Goal: Task Accomplishment & Management: Use online tool/utility

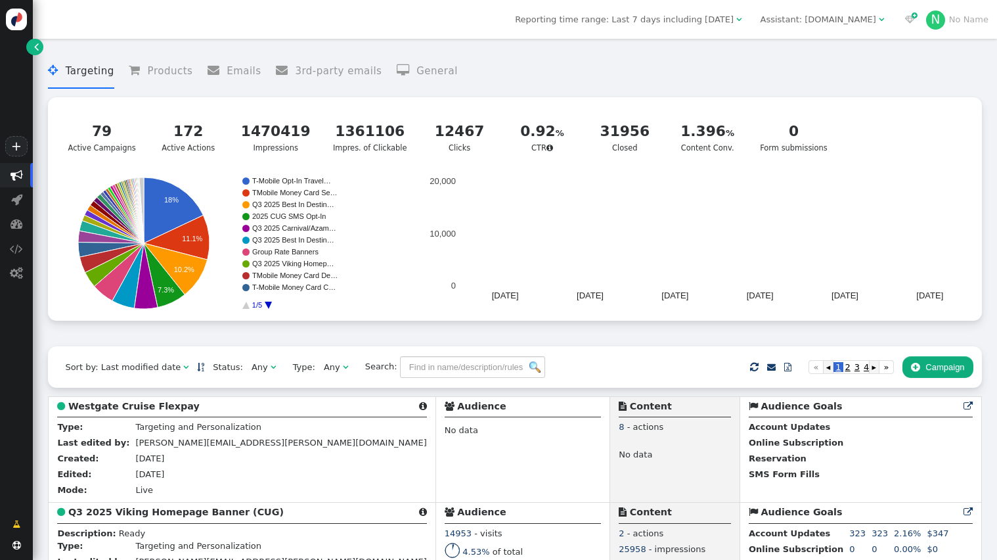
scroll to position [32, 0]
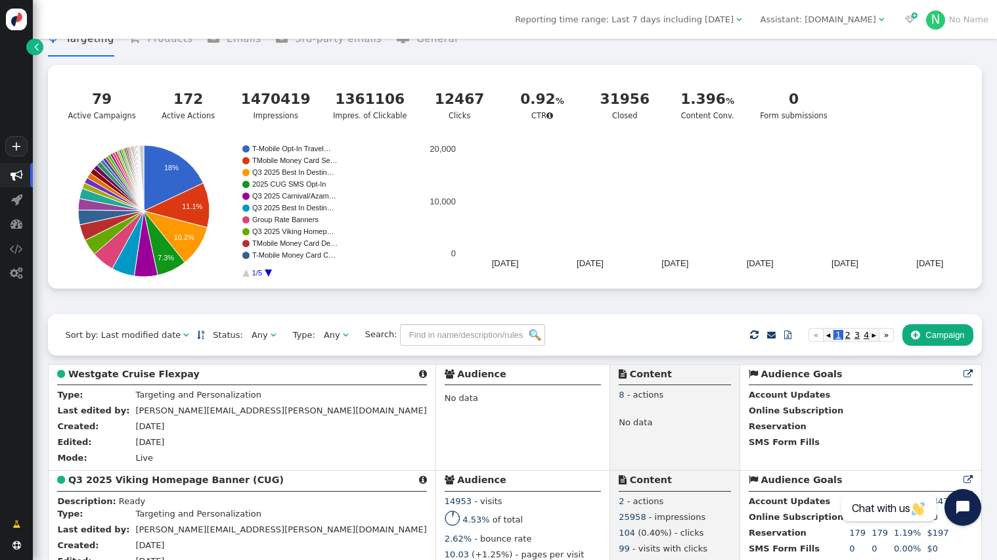
click at [258, 340] on div "Any" at bounding box center [261, 334] width 19 height 13
click at [860, 338] on span "3" at bounding box center [861, 335] width 9 height 10
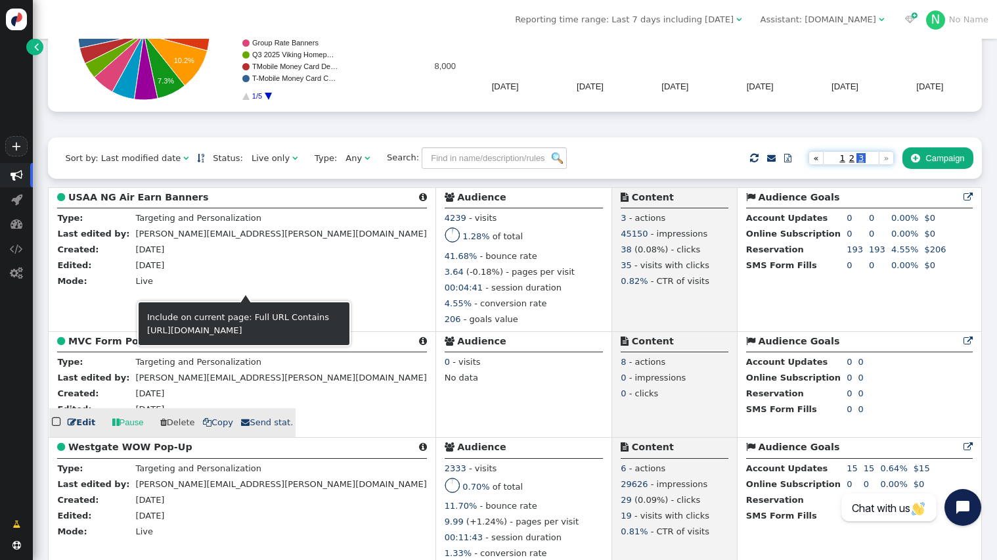
scroll to position [208, 0]
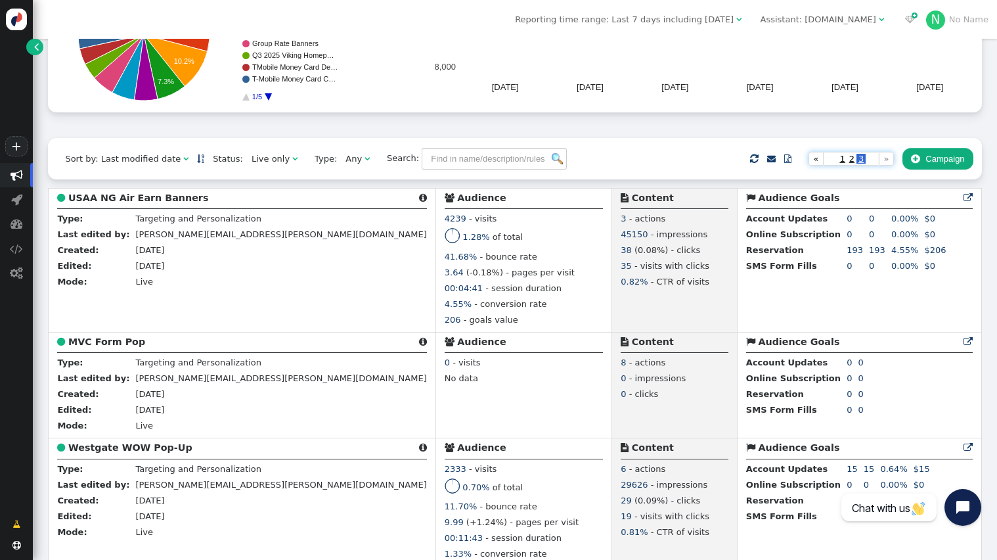
click at [851, 160] on span "2" at bounding box center [851, 159] width 9 height 10
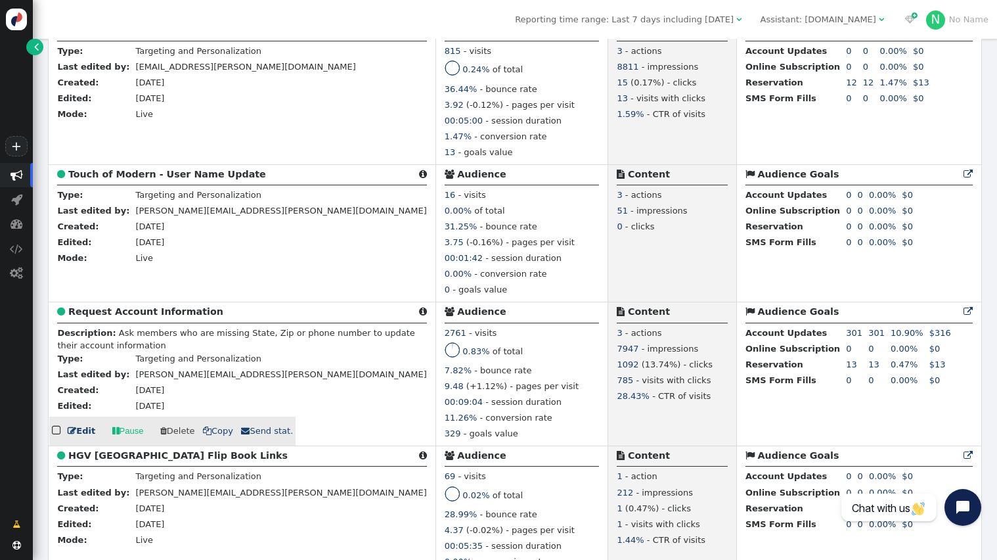
scroll to position [4994, 0]
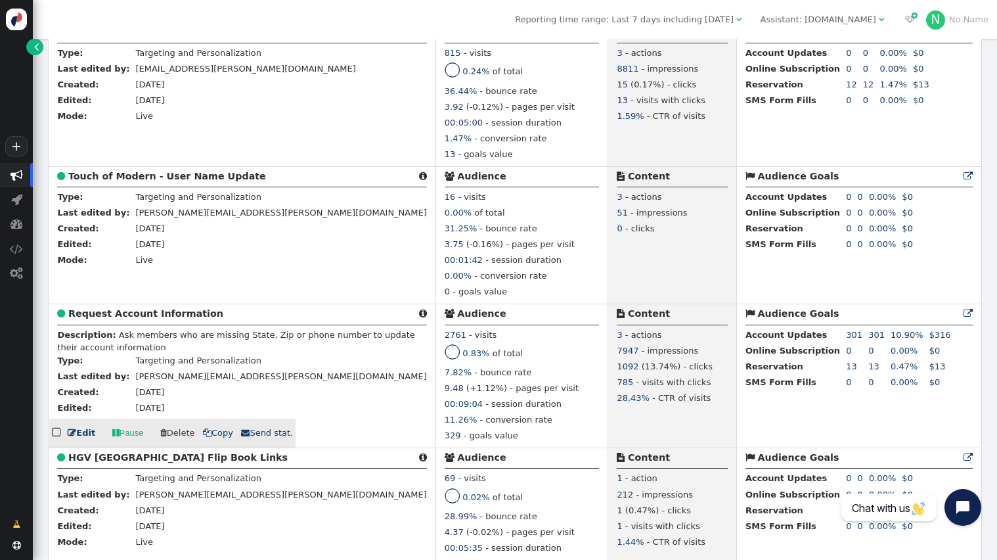
click at [152, 319] on b "Request Account Information" at bounding box center [145, 313] width 155 height 11
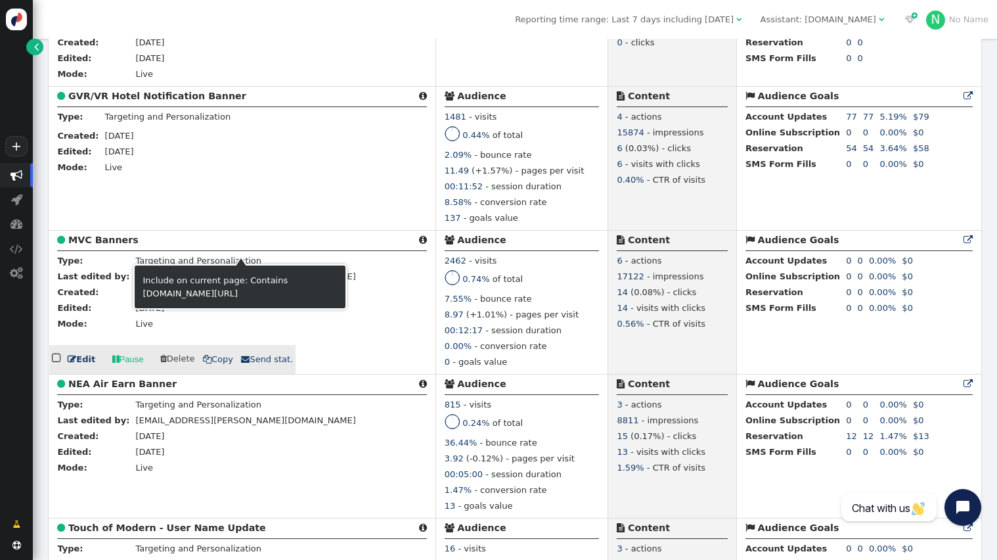
scroll to position [4641, 0]
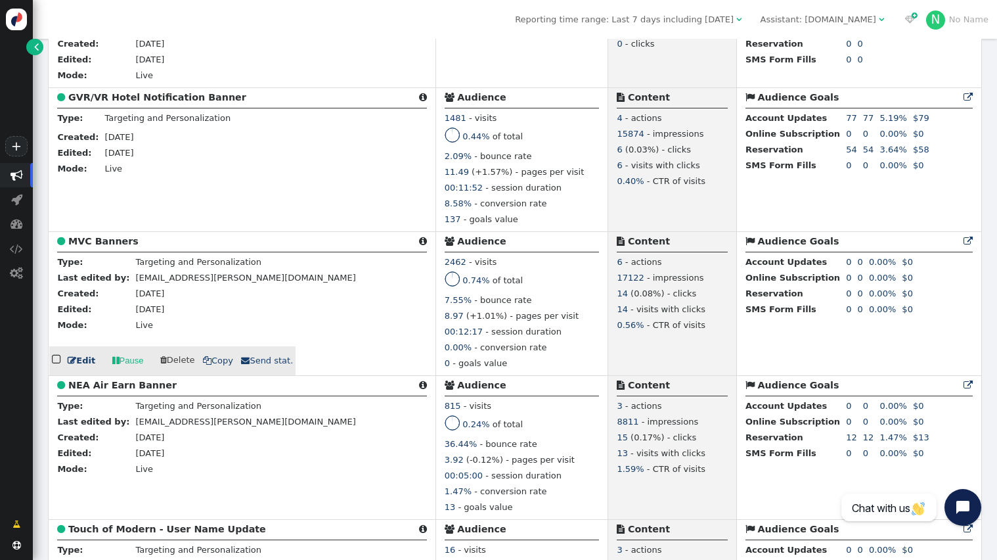
click at [85, 246] on b "MVC Banners" at bounding box center [103, 241] width 70 height 11
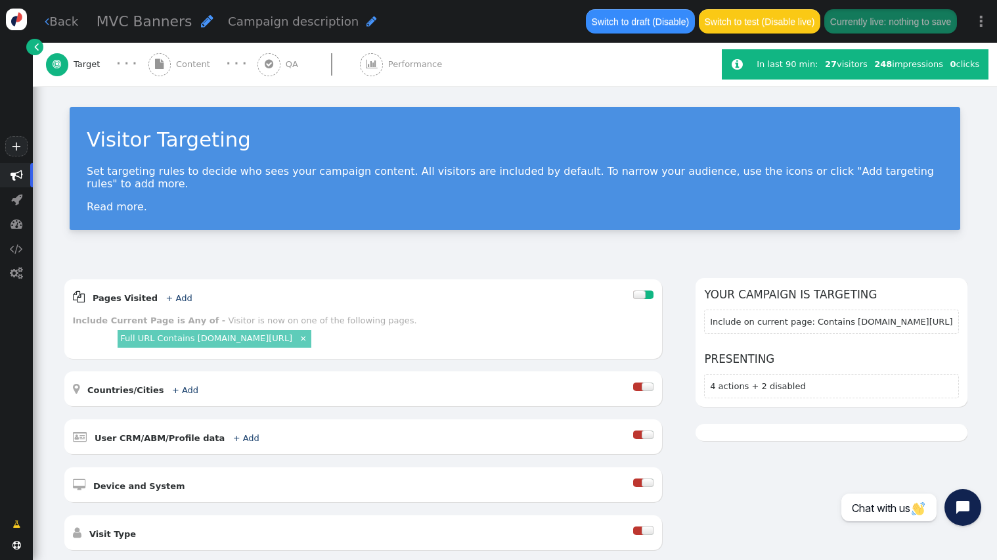
click at [181, 63] on span "Content" at bounding box center [195, 64] width 39 height 13
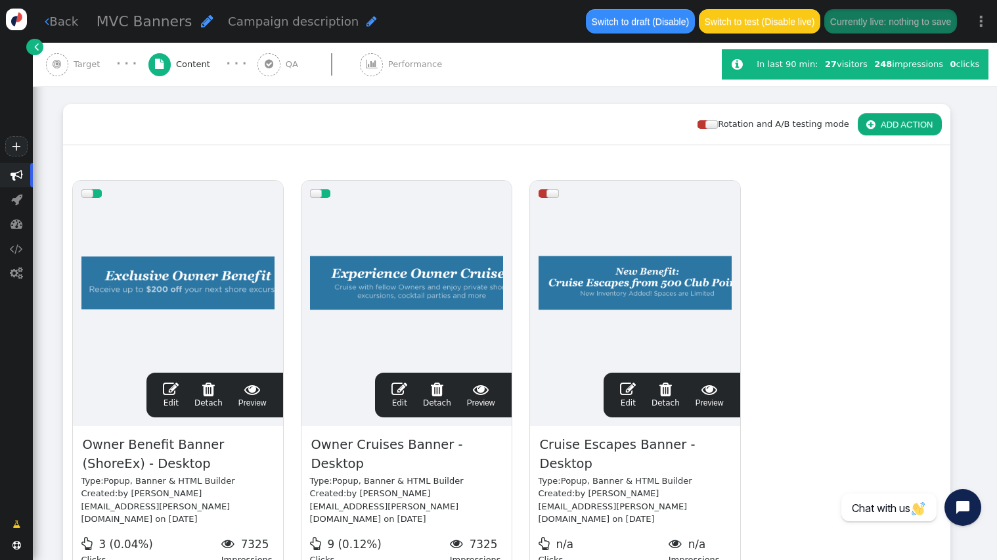
scroll to position [164, 0]
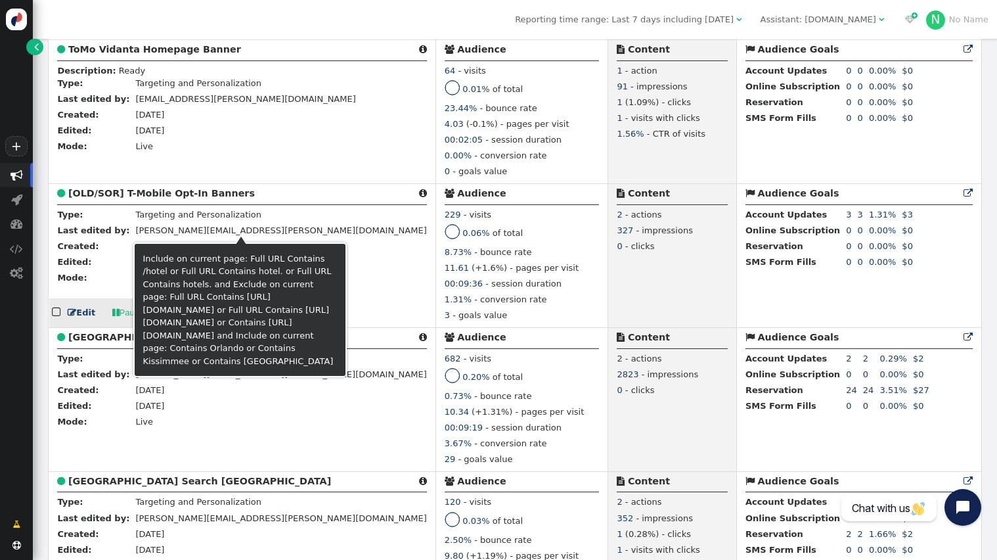
scroll to position [2810, 0]
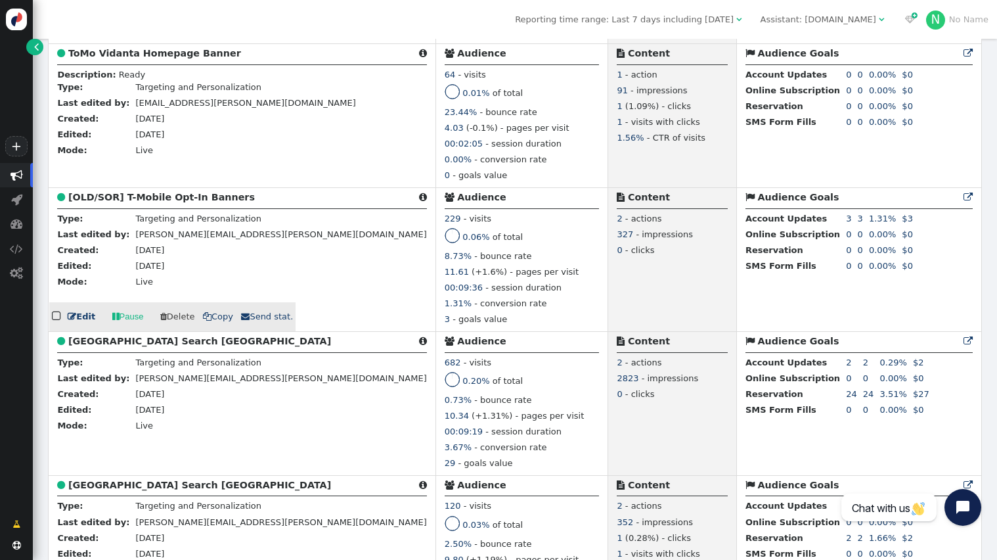
click at [162, 202] on b "[OLD/SOR] T-Mobile Opt-In Banners" at bounding box center [161, 197] width 187 height 11
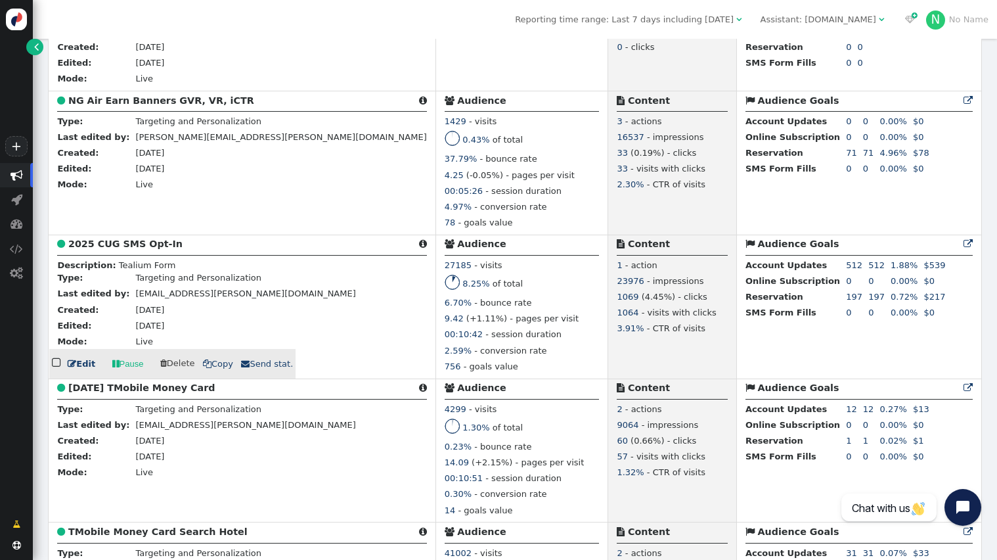
scroll to position [2041, 0]
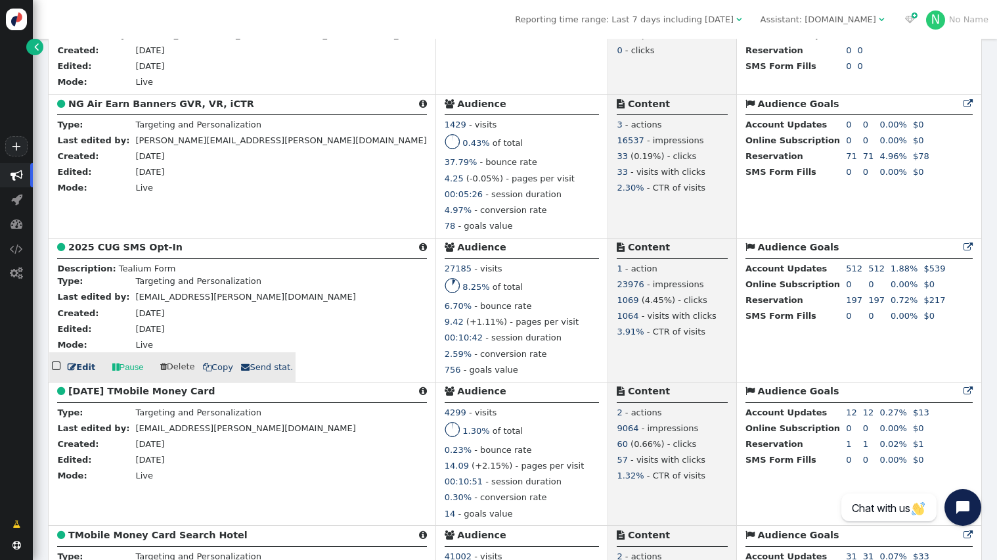
click at [139, 252] on b "2025 CUG SMS Opt-In" at bounding box center [125, 247] width 114 height 11
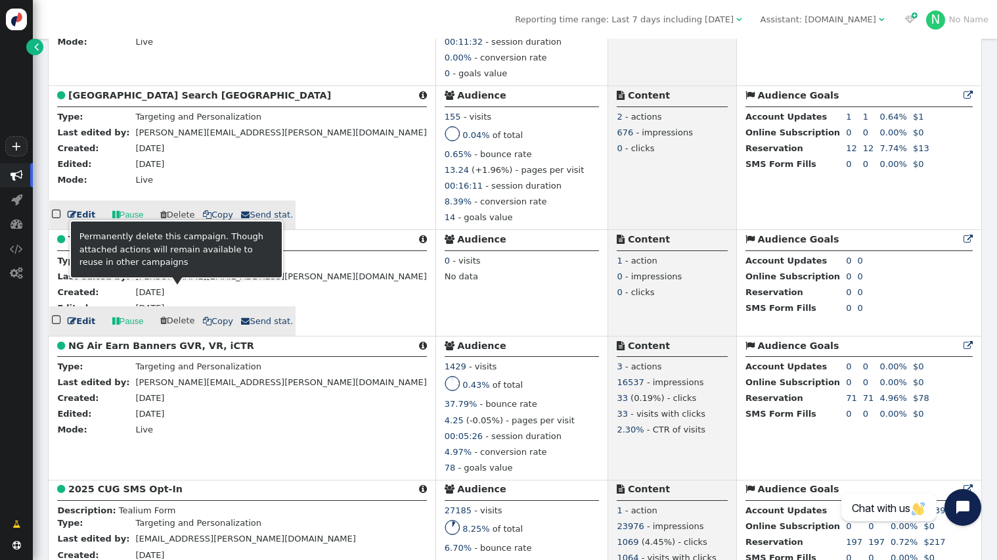
scroll to position [1807, 0]
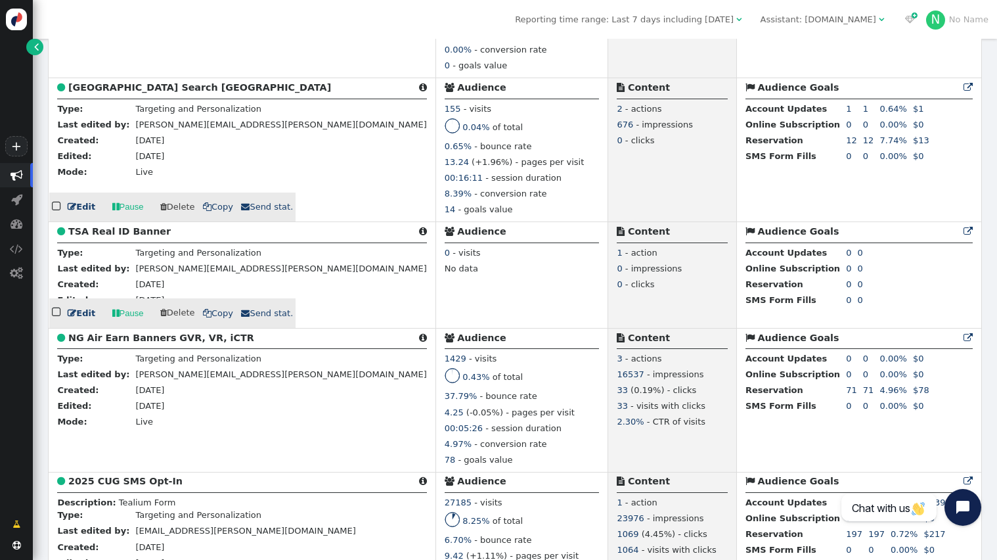
click at [139, 237] on b "TSA Real ID Banner" at bounding box center [119, 231] width 102 height 11
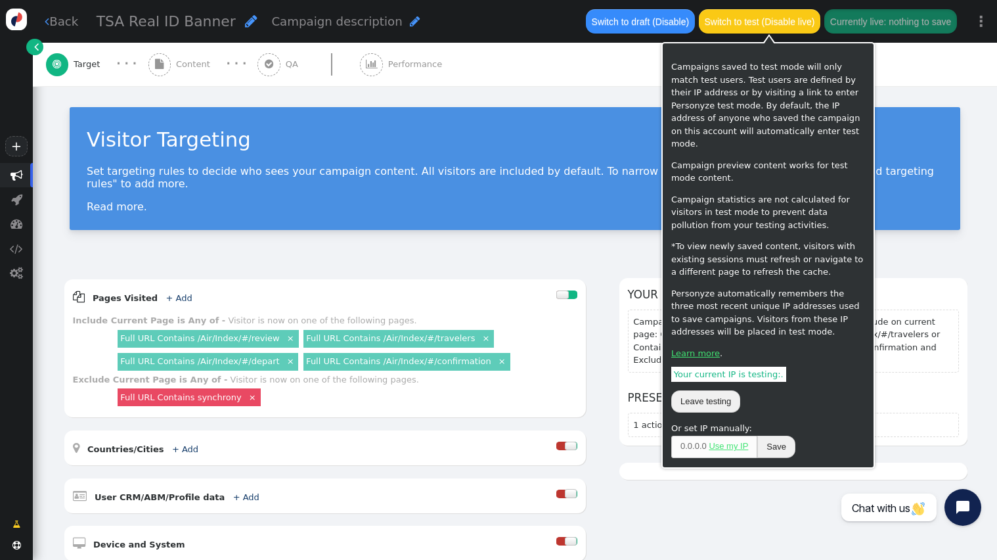
click at [780, 23] on button "Switch to test (Disable live)" at bounding box center [760, 21] width 122 height 24
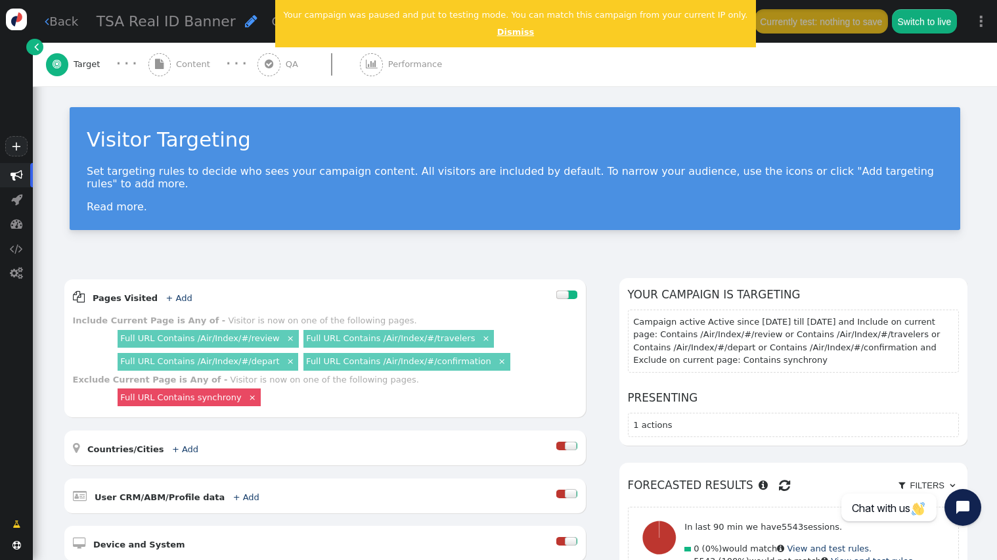
click at [498, 29] on link "Dismiss" at bounding box center [515, 32] width 37 height 10
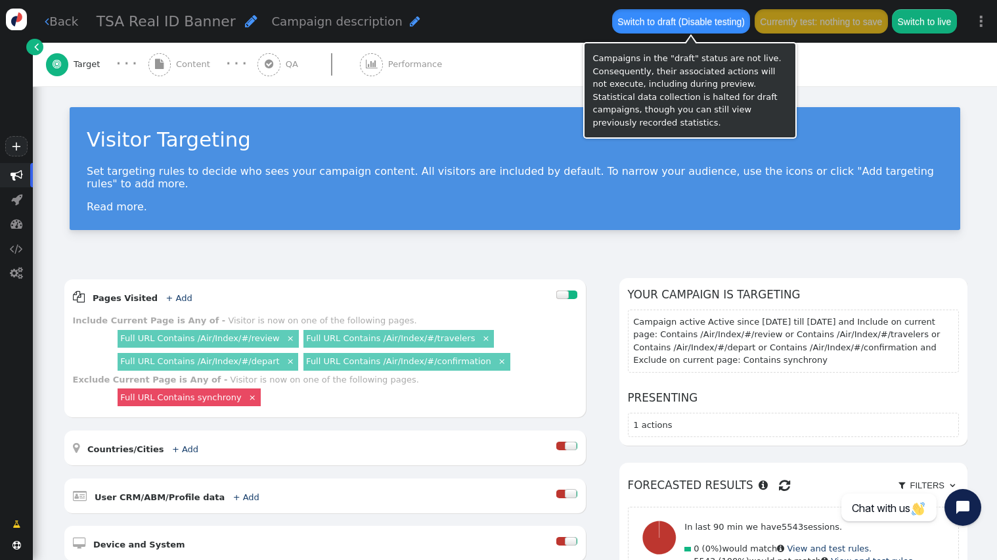
click at [681, 26] on button "Switch to draft (Disable testing)" at bounding box center [681, 21] width 139 height 24
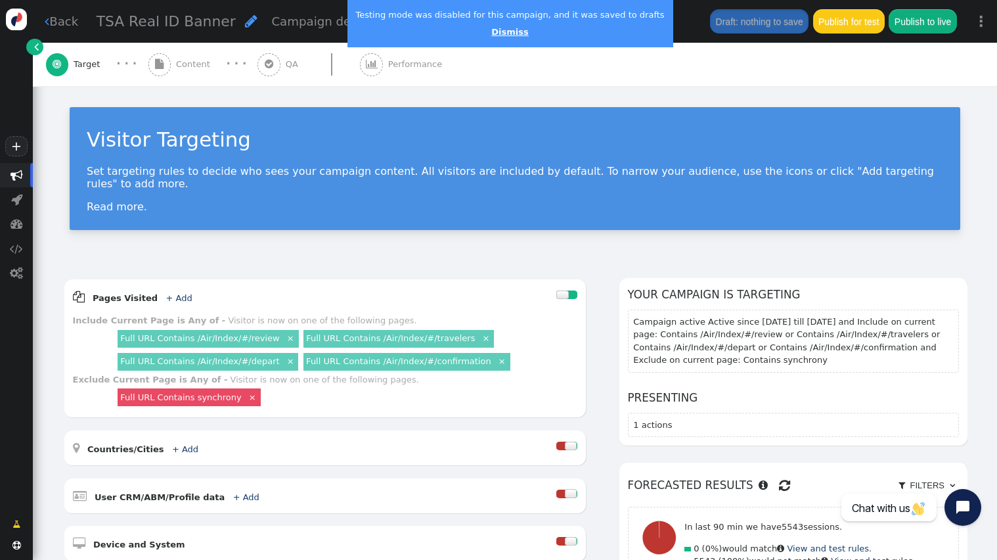
click at [494, 30] on link "Dismiss" at bounding box center [509, 32] width 37 height 10
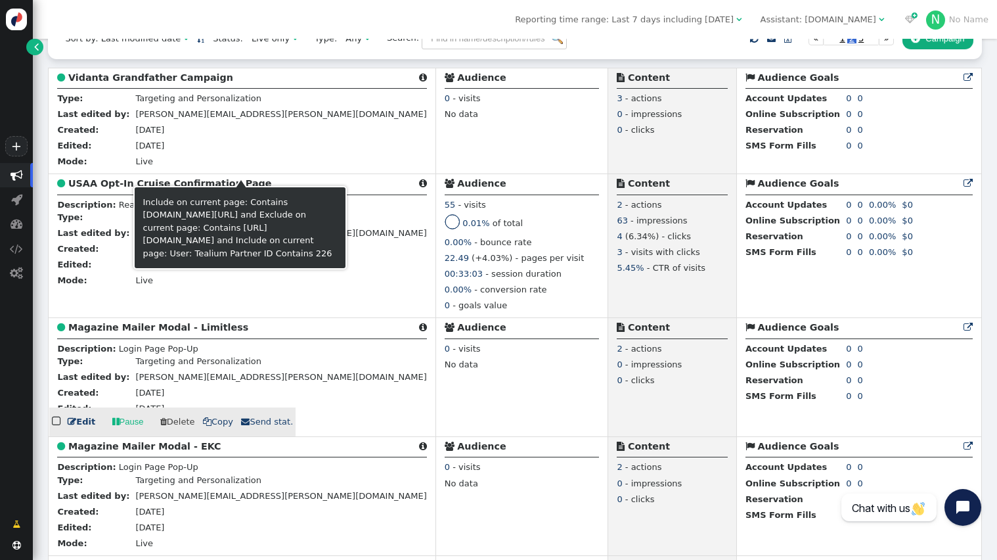
scroll to position [326, 0]
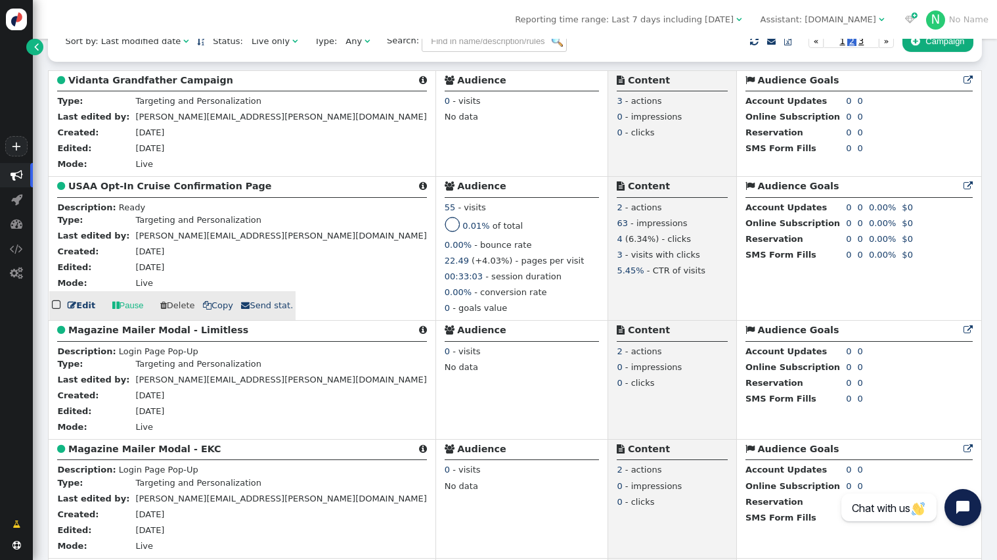
click at [140, 191] on b "USAA Opt-In Cruise Confirmation Page" at bounding box center [170, 186] width 204 height 11
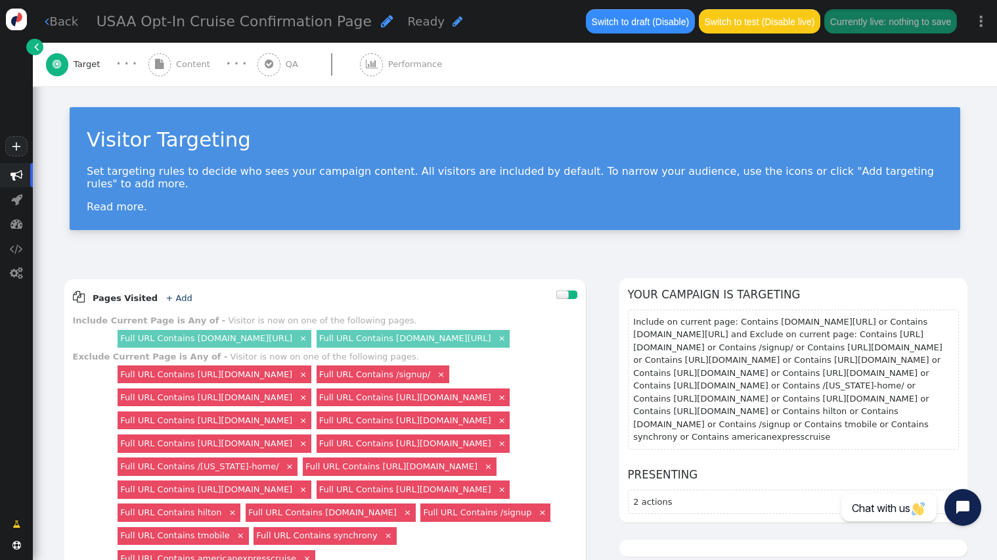
click at [191, 61] on span "Content" at bounding box center [195, 64] width 39 height 13
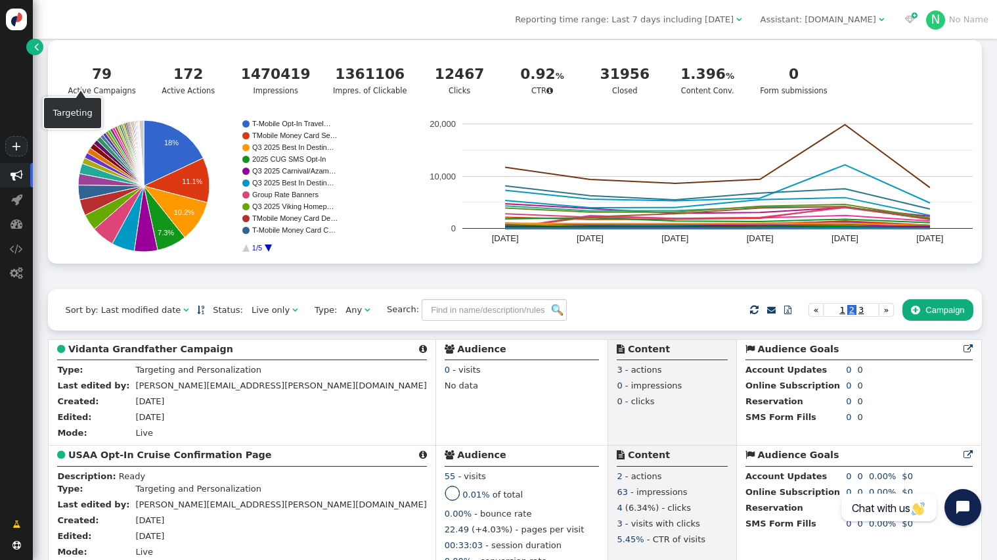
scroll to position [123, 0]
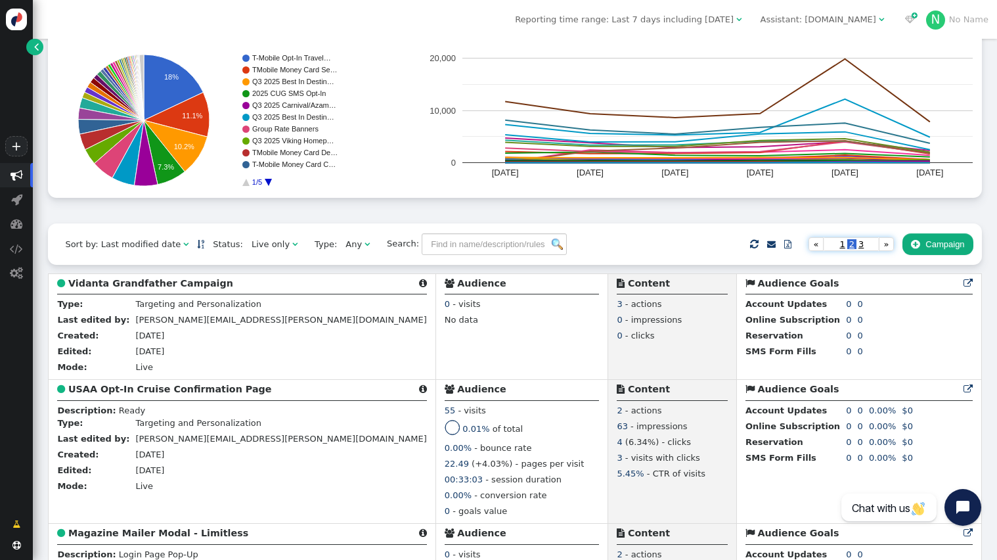
click at [839, 246] on span "1" at bounding box center [842, 244] width 9 height 10
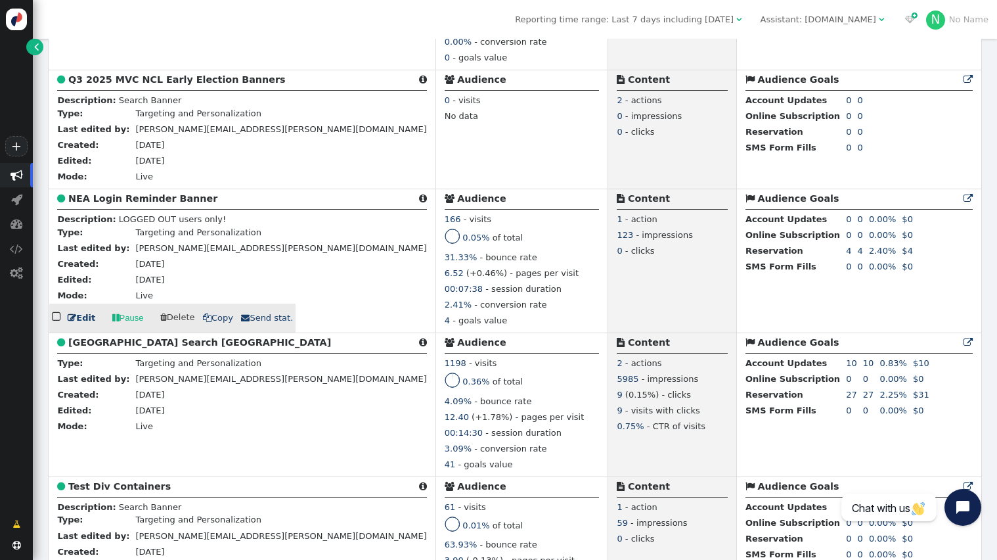
scroll to position [4917, 0]
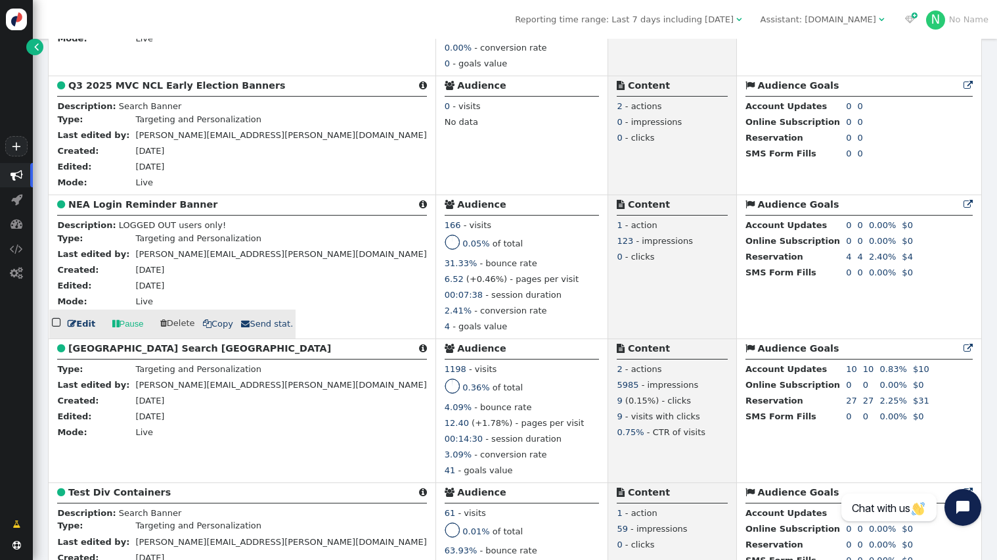
click at [152, 210] on b "NEA Login Reminder Banner" at bounding box center [142, 204] width 149 height 11
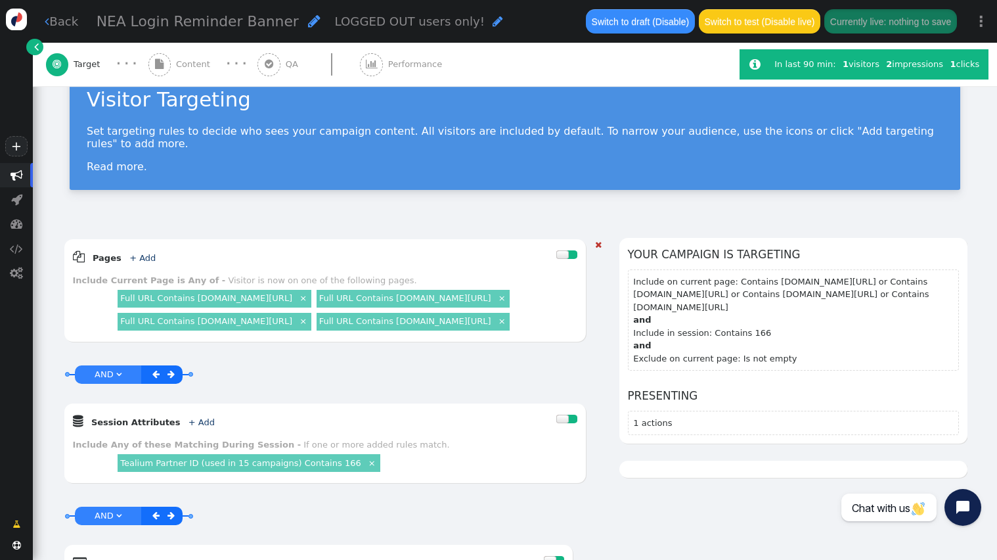
scroll to position [37, 0]
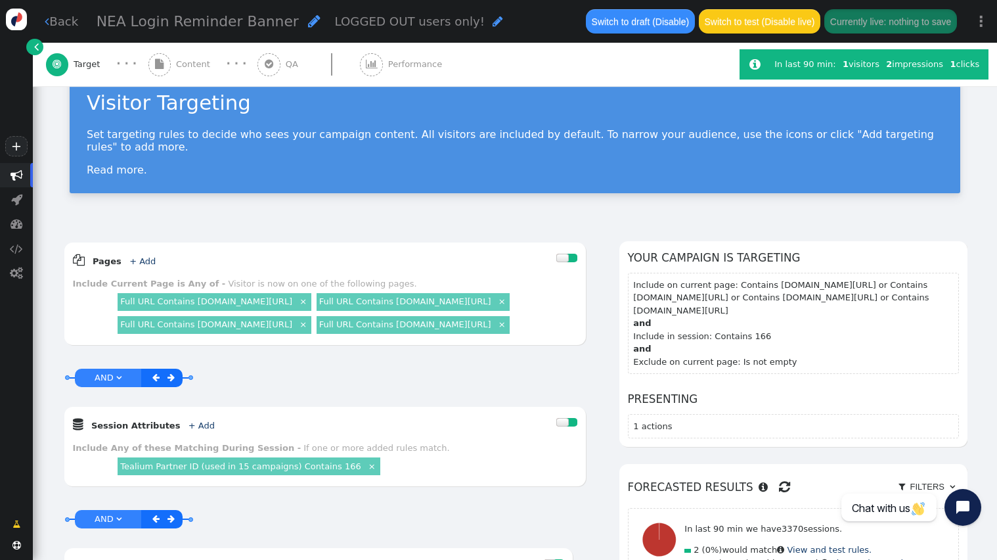
click at [183, 64] on span "Content" at bounding box center [195, 64] width 39 height 13
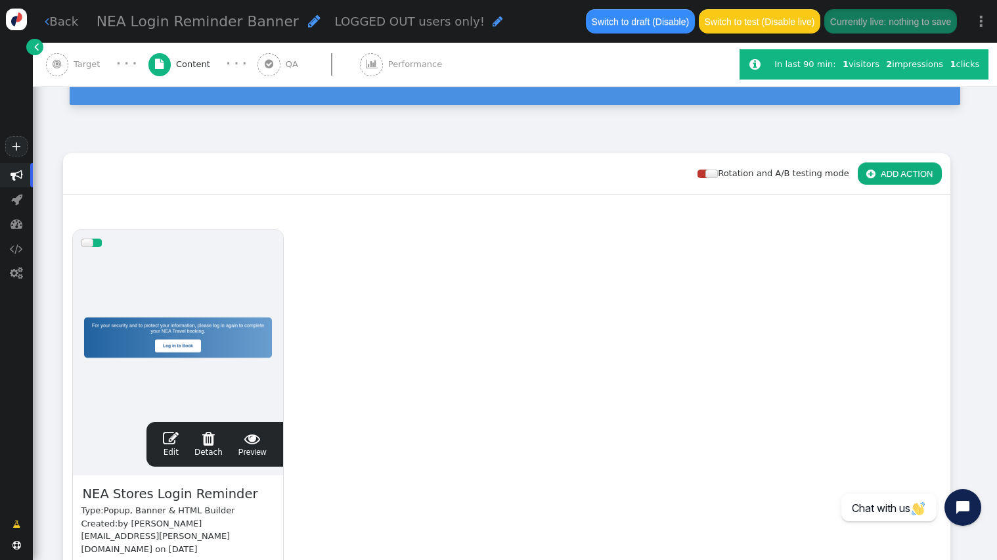
scroll to position [111, 0]
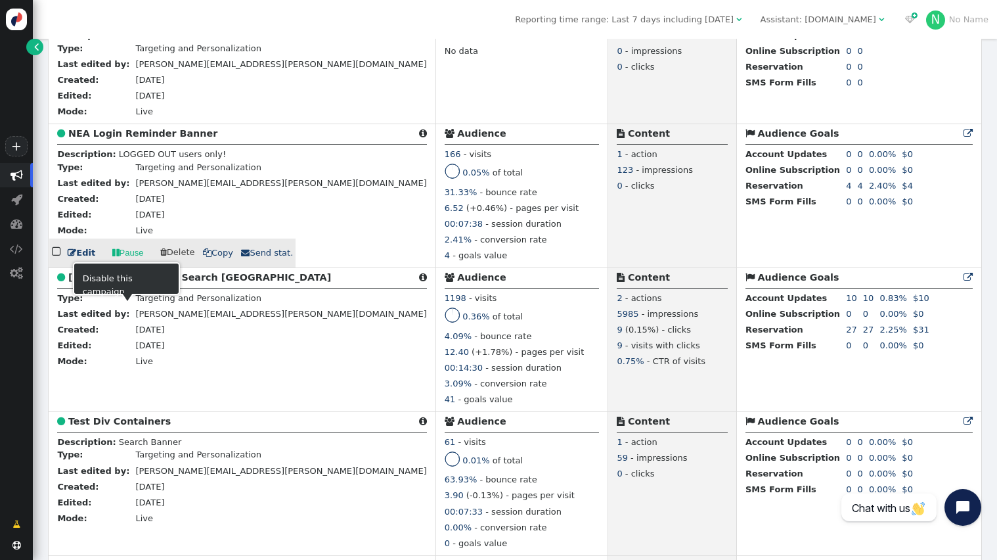
scroll to position [4865, 0]
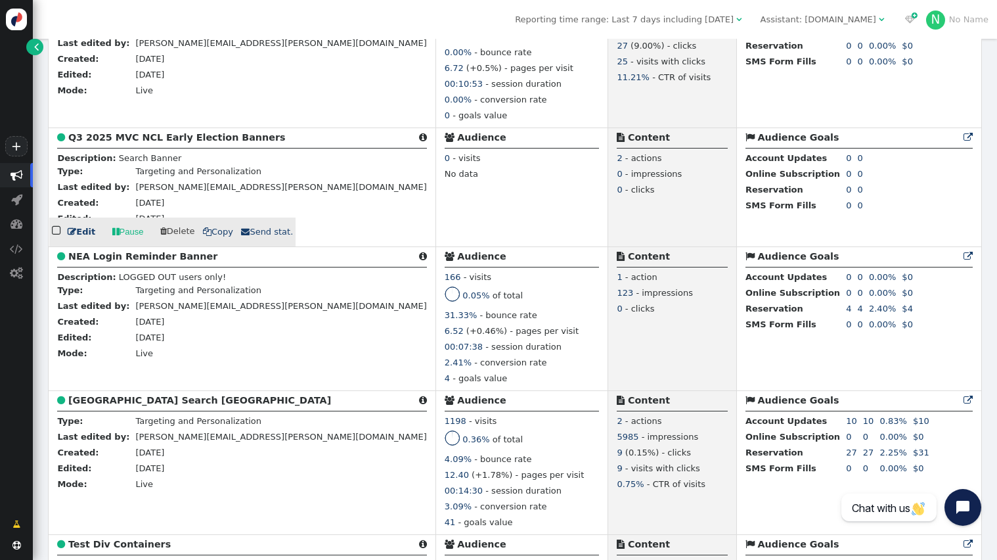
click at [127, 143] on b "Q3 2025 MVC NCL Early Election Banners" at bounding box center [176, 137] width 217 height 11
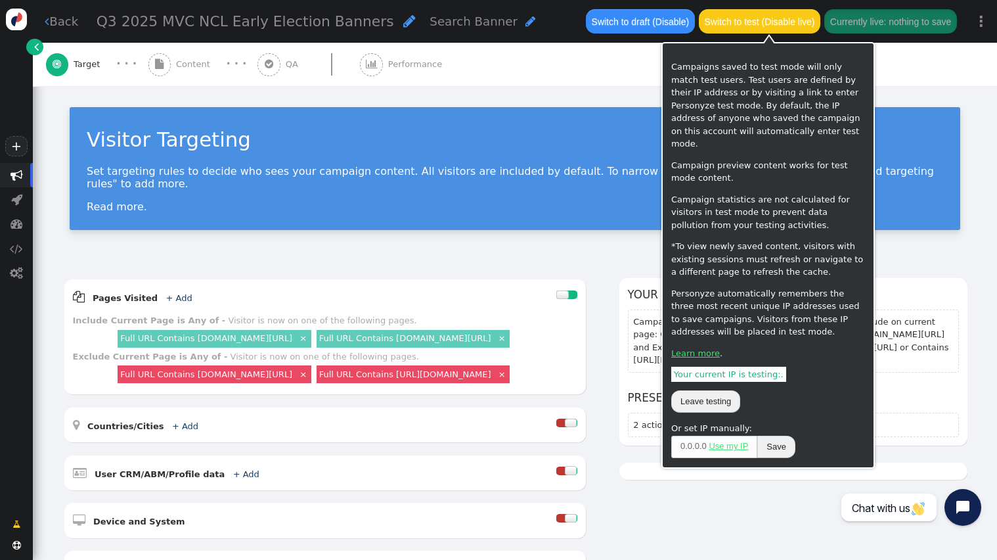
click at [744, 28] on button "Switch to test (Disable live)" at bounding box center [760, 21] width 122 height 24
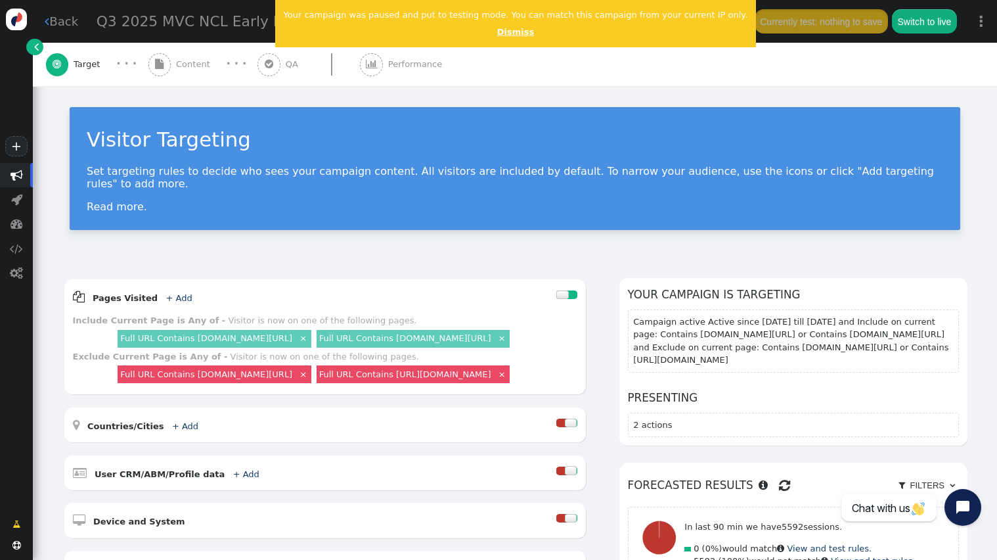
click at [497, 32] on link "Dismiss" at bounding box center [515, 32] width 37 height 10
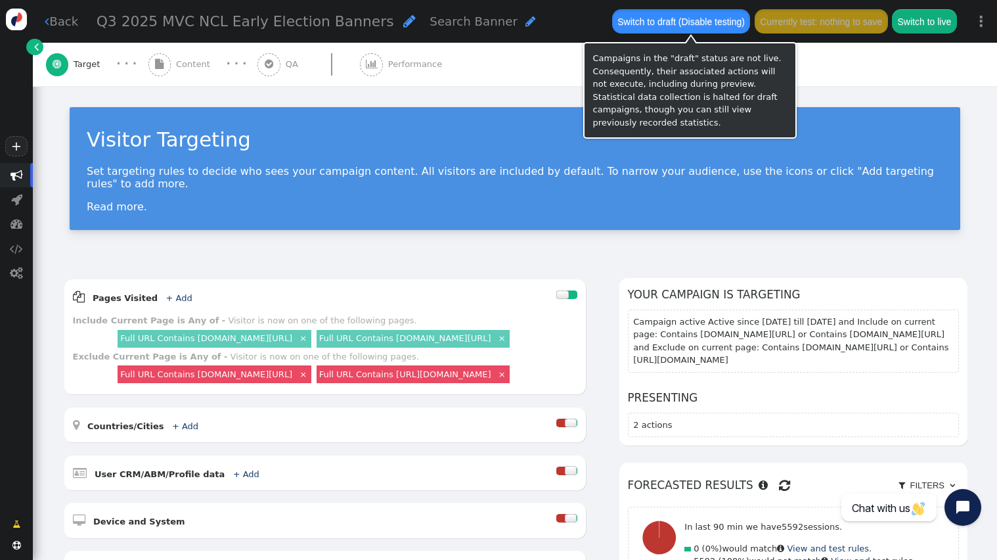
click at [672, 24] on button "Switch to draft (Disable testing)" at bounding box center [681, 21] width 139 height 24
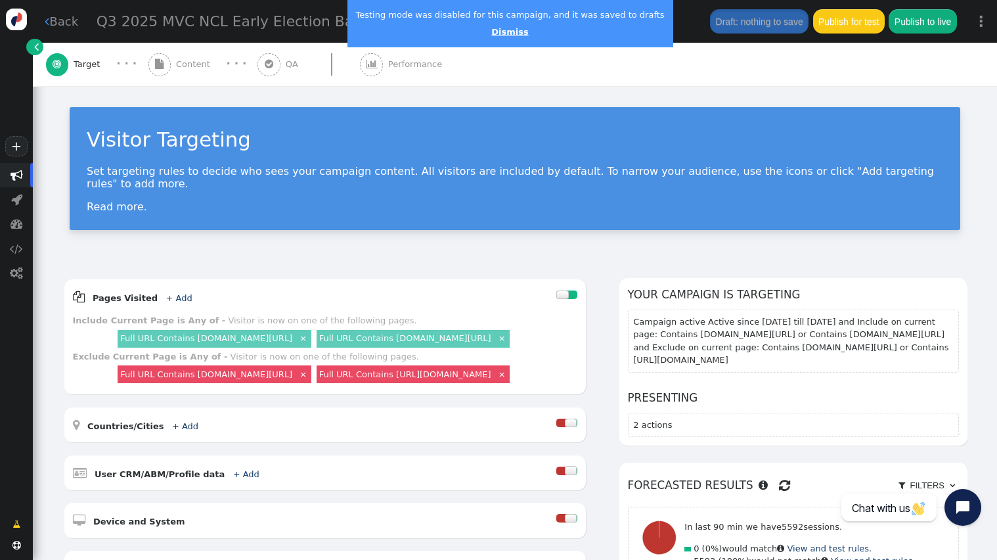
click at [501, 32] on link "Dismiss" at bounding box center [509, 32] width 37 height 10
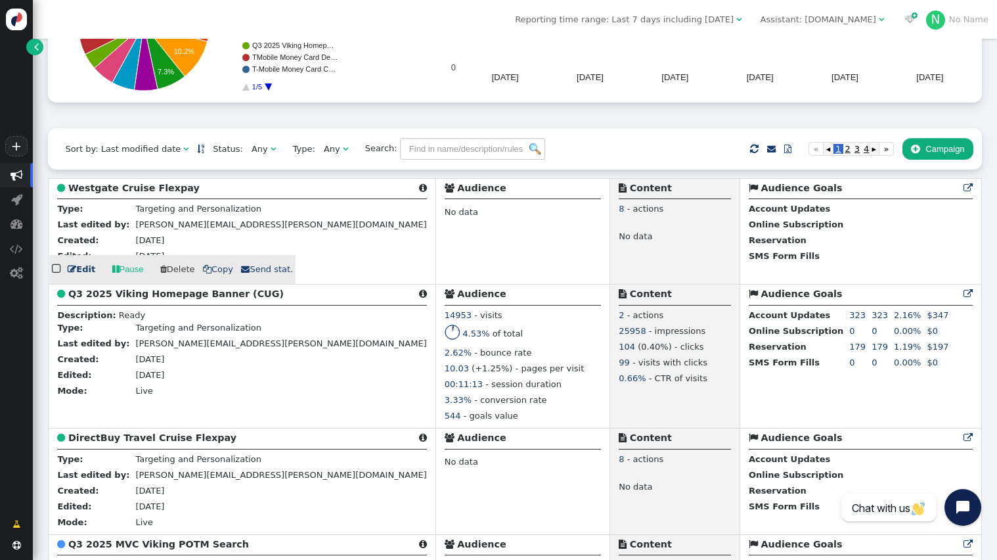
scroll to position [216, 0]
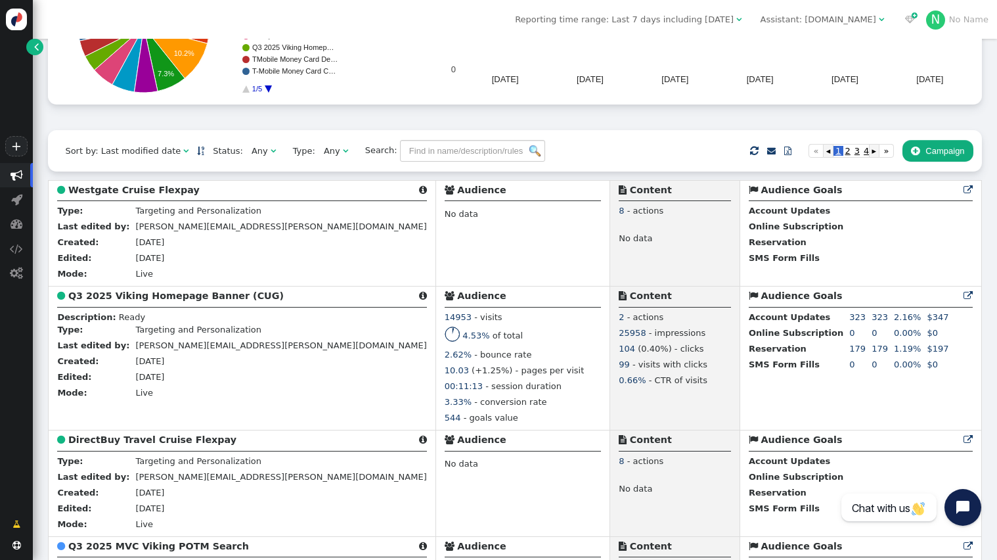
click at [271, 155] on span "" at bounding box center [273, 151] width 5 height 9
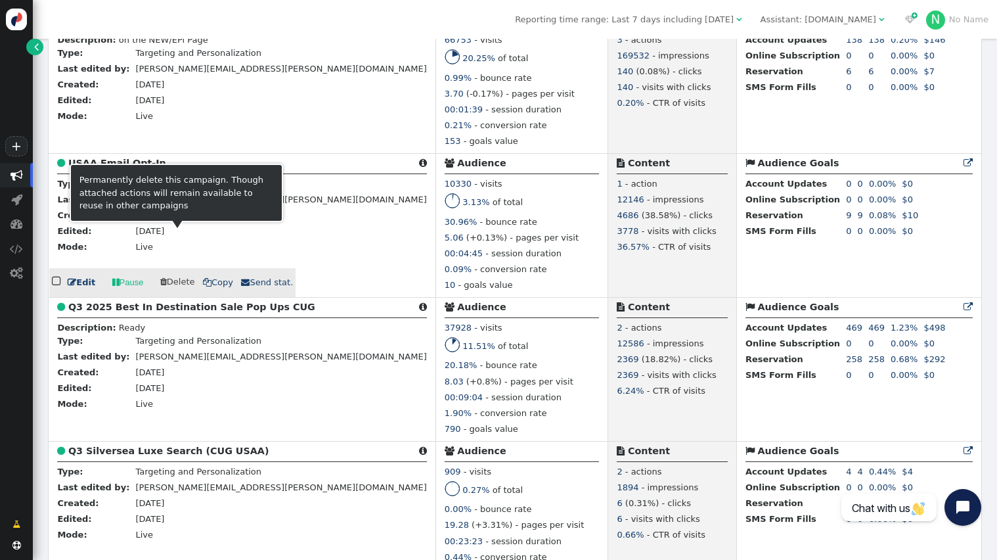
scroll to position [2678, 0]
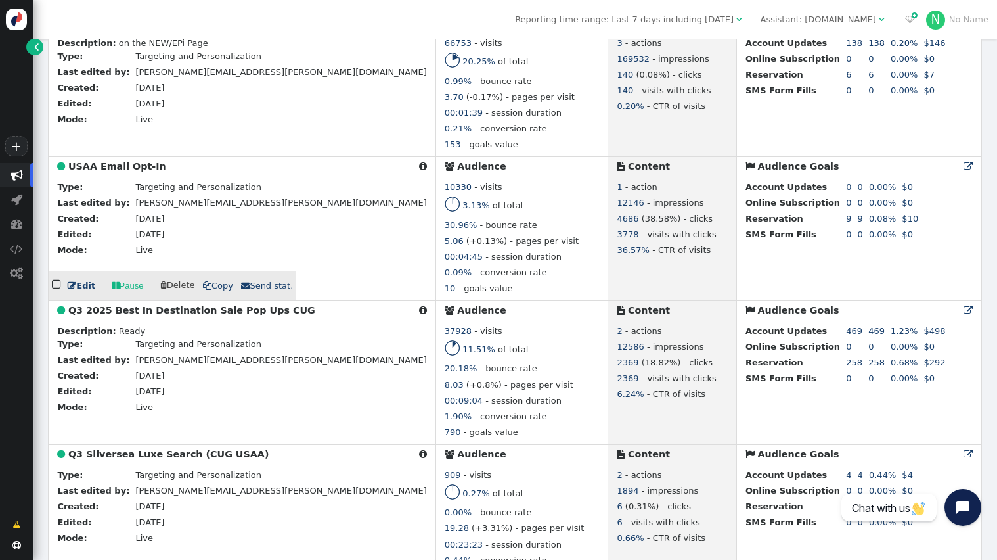
click at [118, 171] on b "USAA Email Opt-In" at bounding box center [117, 166] width 98 height 11
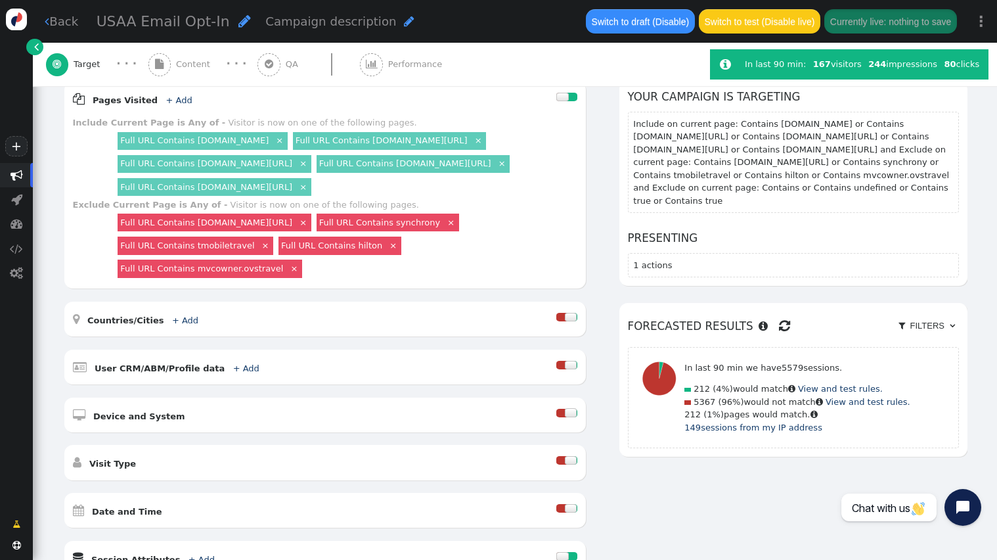
scroll to position [175, 0]
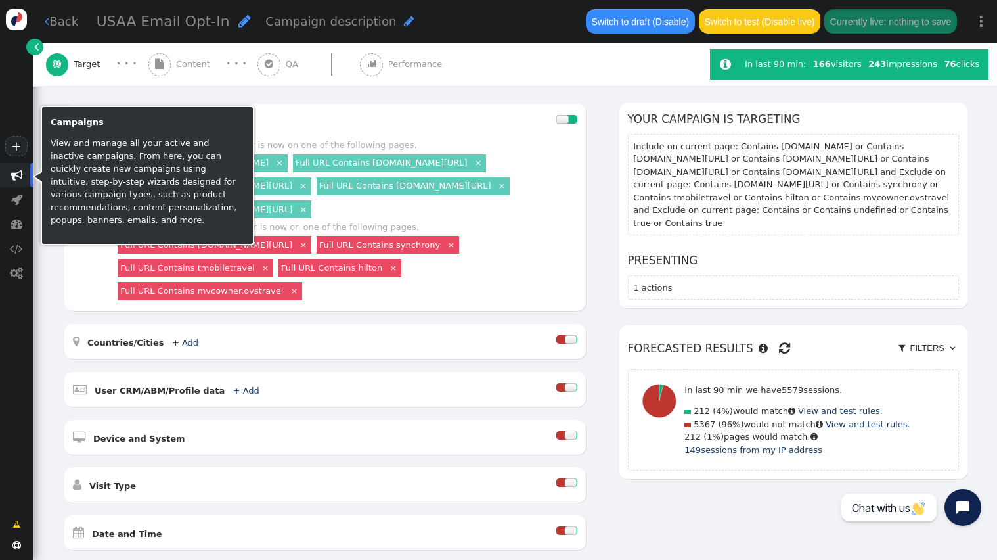
click at [13, 177] on span "" at bounding box center [17, 175] width 12 height 12
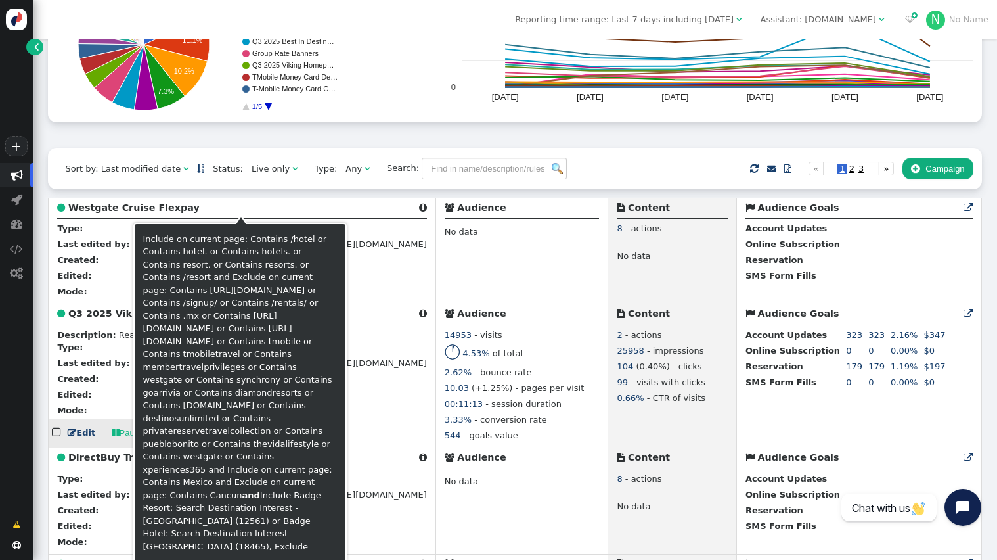
scroll to position [197, 0]
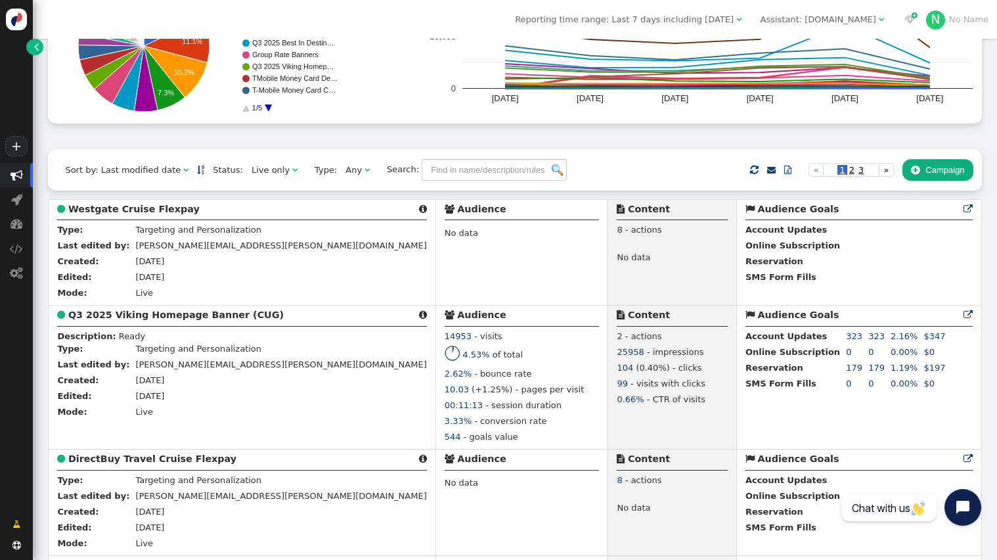
click at [851, 175] on span "2" at bounding box center [851, 170] width 9 height 10
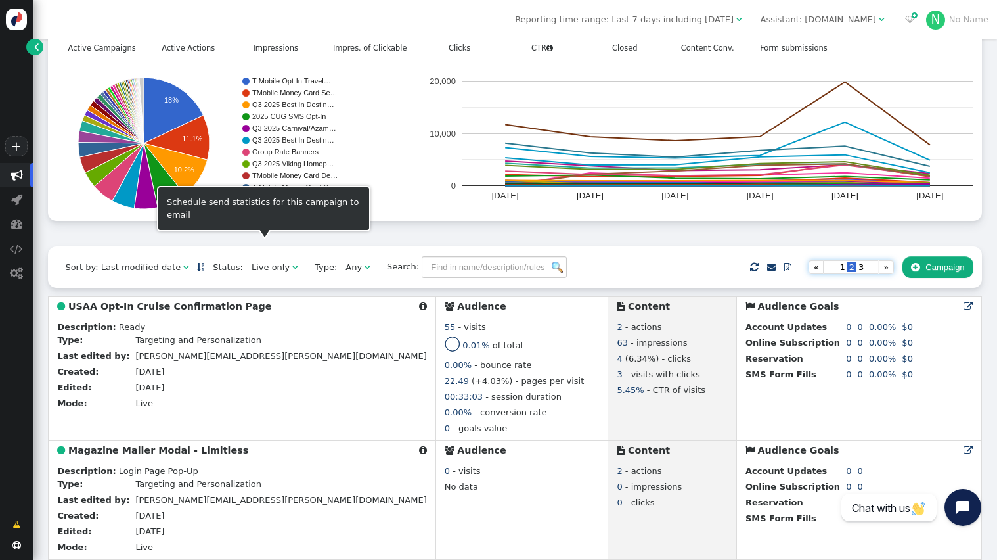
scroll to position [0, 0]
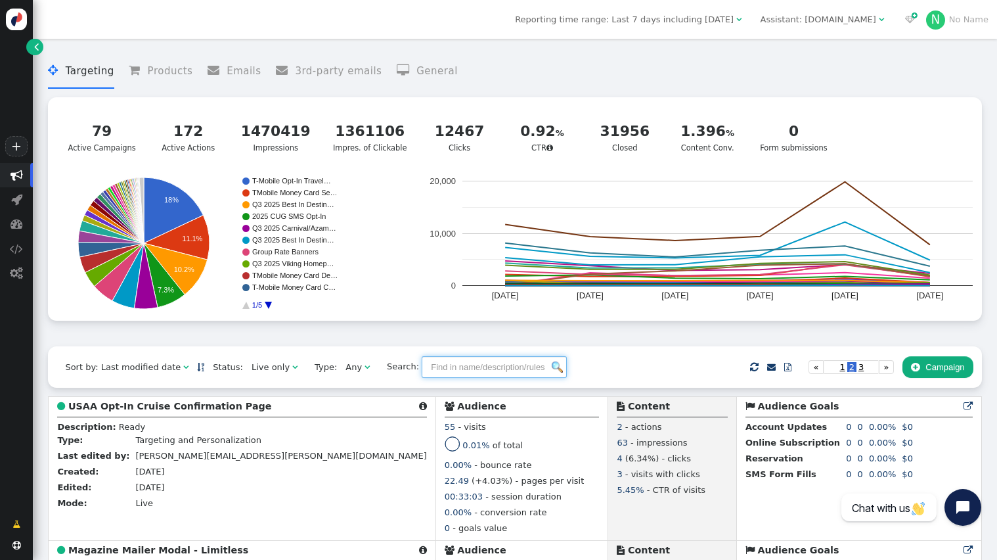
click at [441, 368] on input "text" at bounding box center [494, 367] width 145 height 22
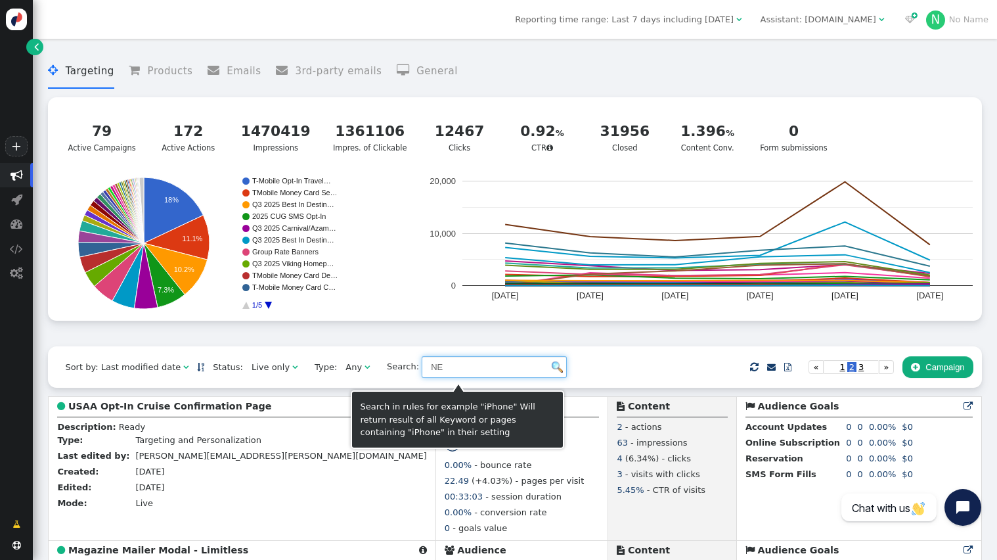
type input "NEA"
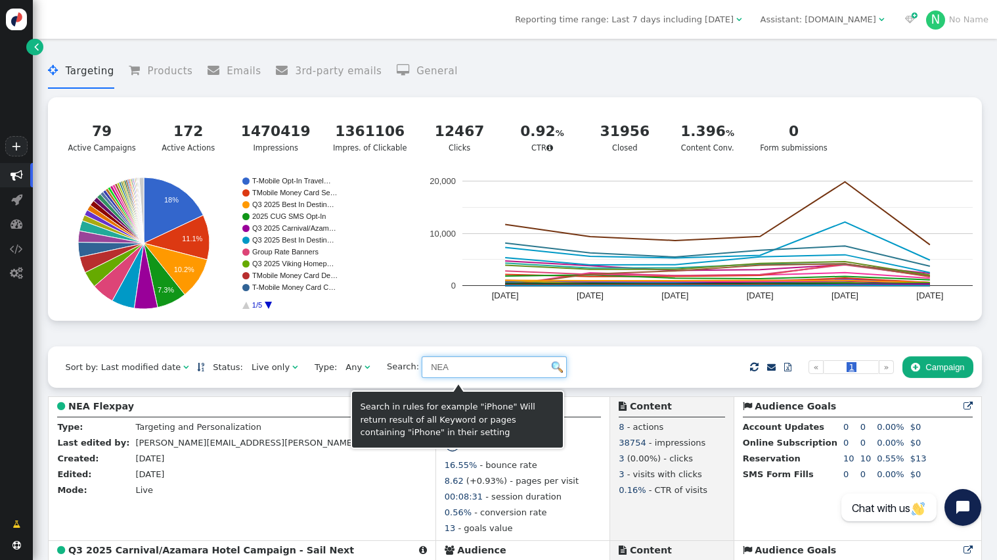
click at [378, 367] on span "Search: NEA" at bounding box center [472, 367] width 189 height 22
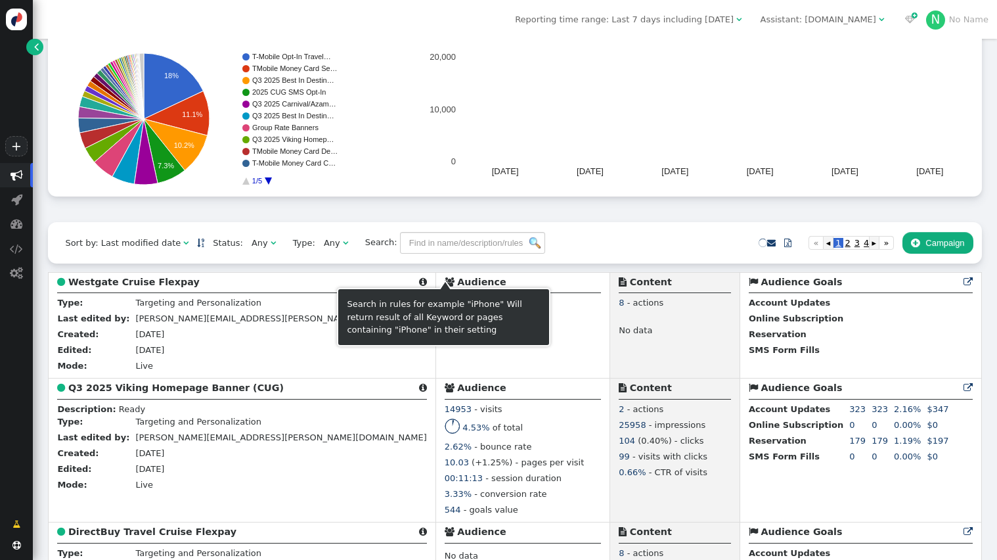
scroll to position [130, 0]
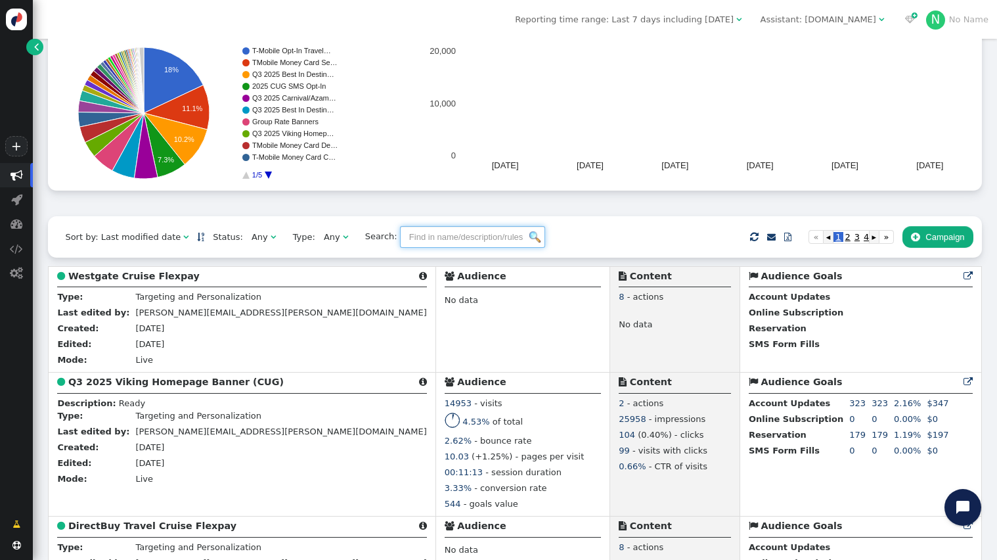
click at [445, 246] on input "text" at bounding box center [472, 237] width 145 height 22
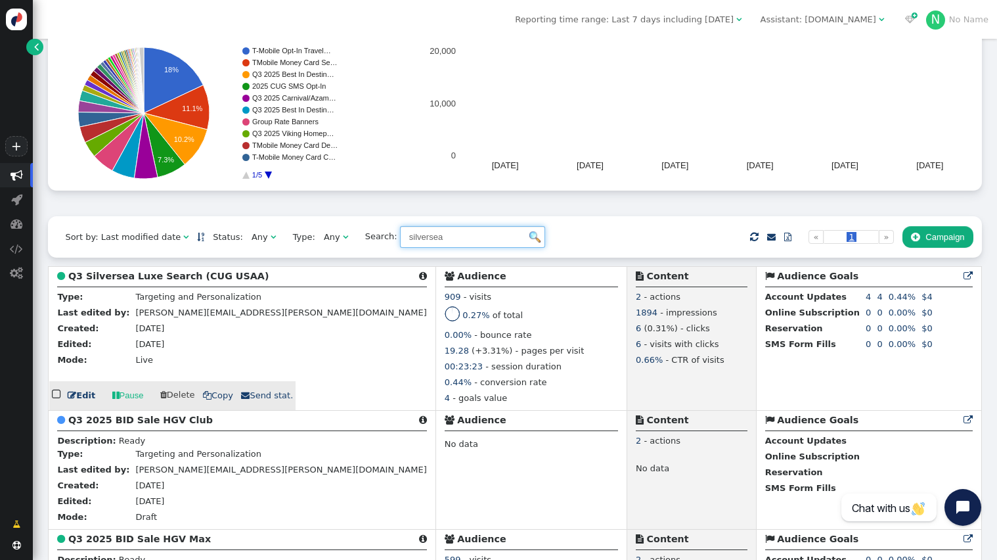
type input "silversea"
click at [147, 281] on b "Q3 Silversea Luxe Search (CUG USAA)" at bounding box center [168, 276] width 201 height 11
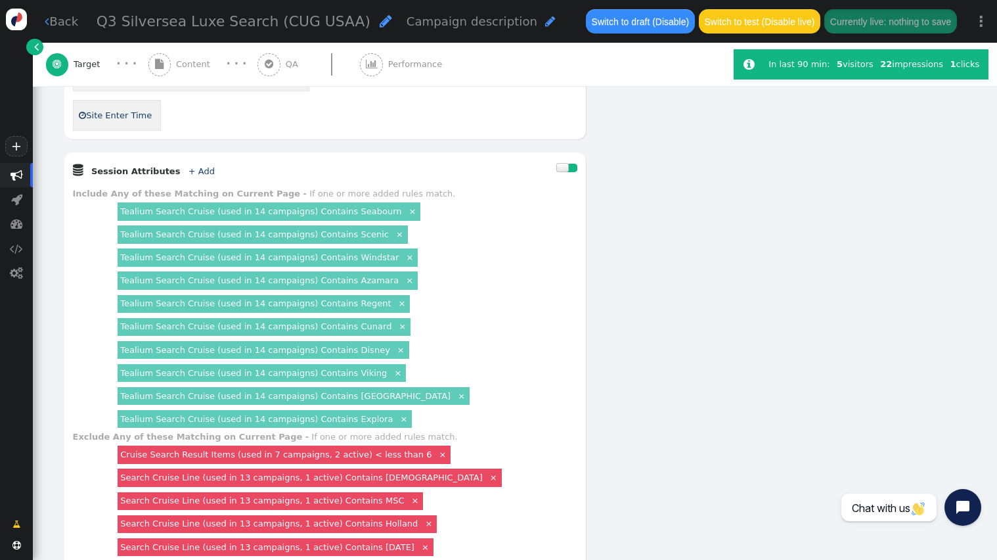
scroll to position [828, 0]
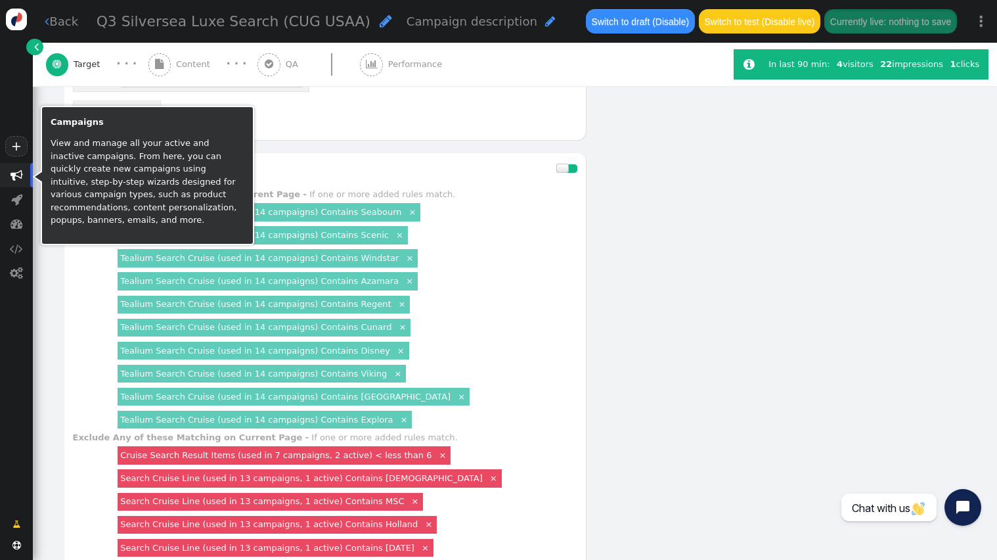
click at [22, 177] on span "" at bounding box center [17, 175] width 12 height 12
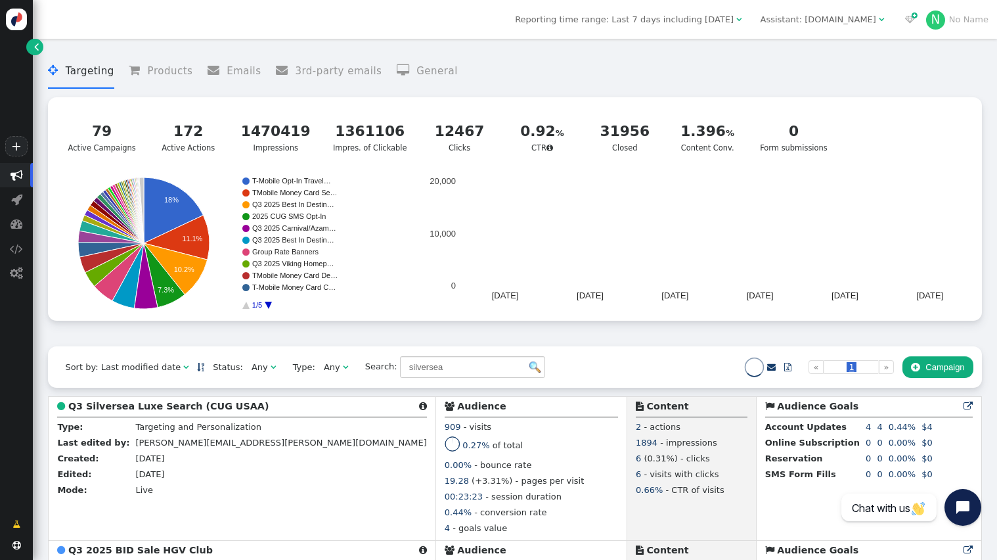
scroll to position [219, 0]
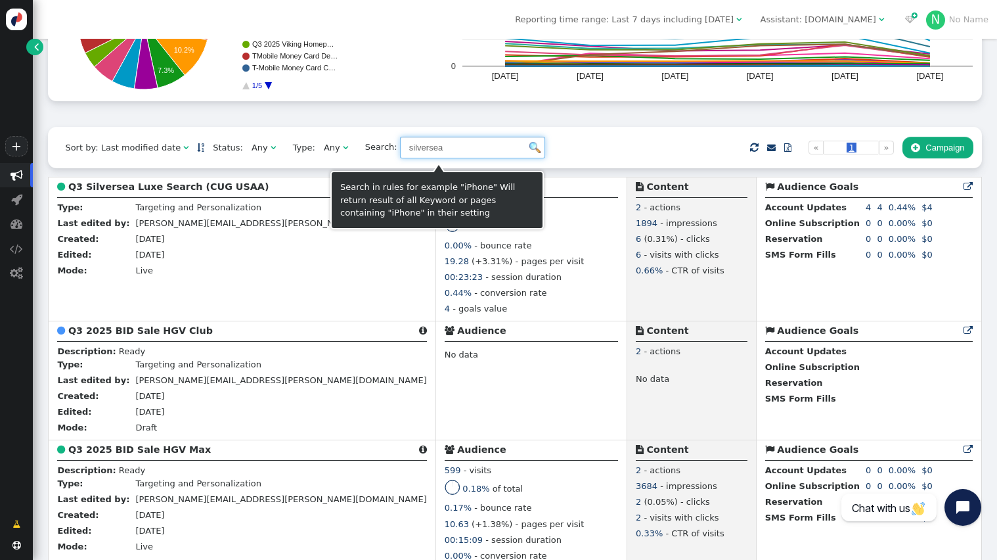
click at [417, 150] on input "silversea" at bounding box center [472, 148] width 145 height 22
drag, startPoint x: 445, startPoint y: 153, endPoint x: 351, endPoint y: 150, distance: 94.0
click at [357, 150] on span "Search: silversea" at bounding box center [451, 148] width 189 height 22
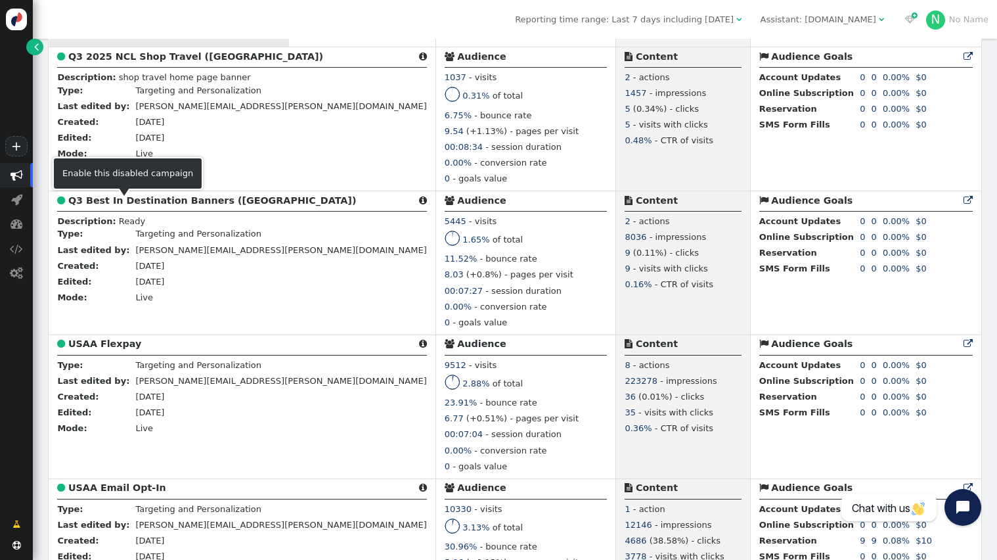
scroll to position [588, 0]
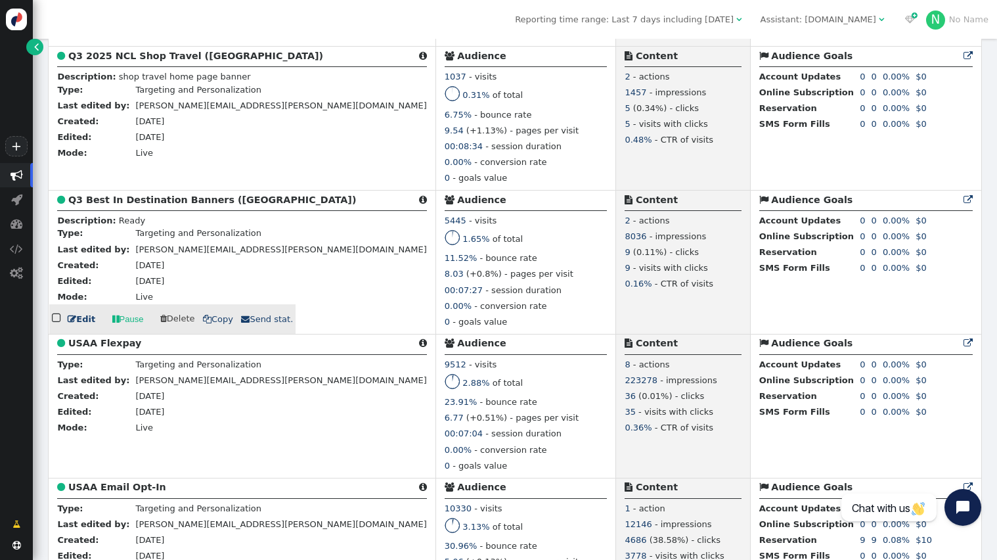
type input "USAA"
click at [142, 205] on b "Q3 Best In Destination Banners ([GEOGRAPHIC_DATA])" at bounding box center [212, 199] width 288 height 11
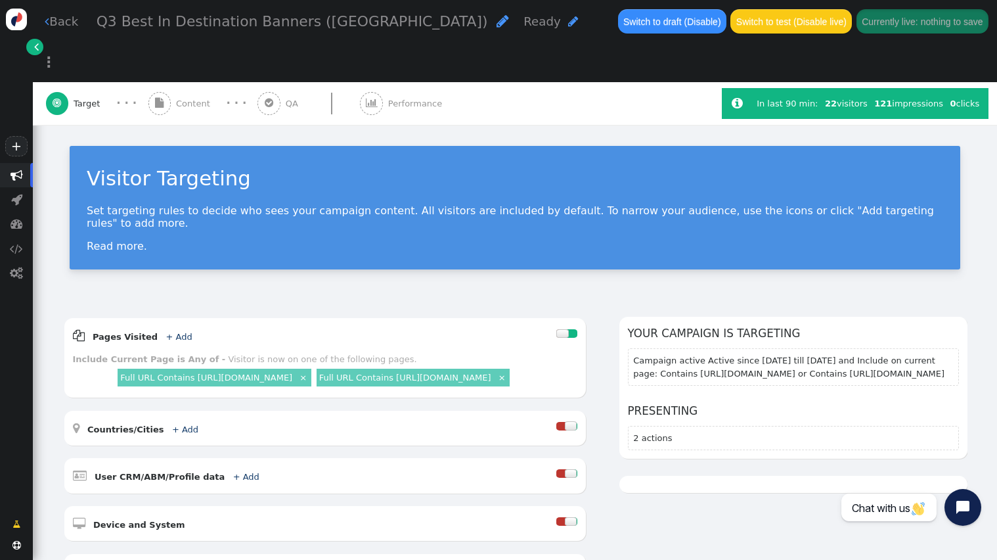
click at [170, 92] on span "" at bounding box center [159, 103] width 23 height 23
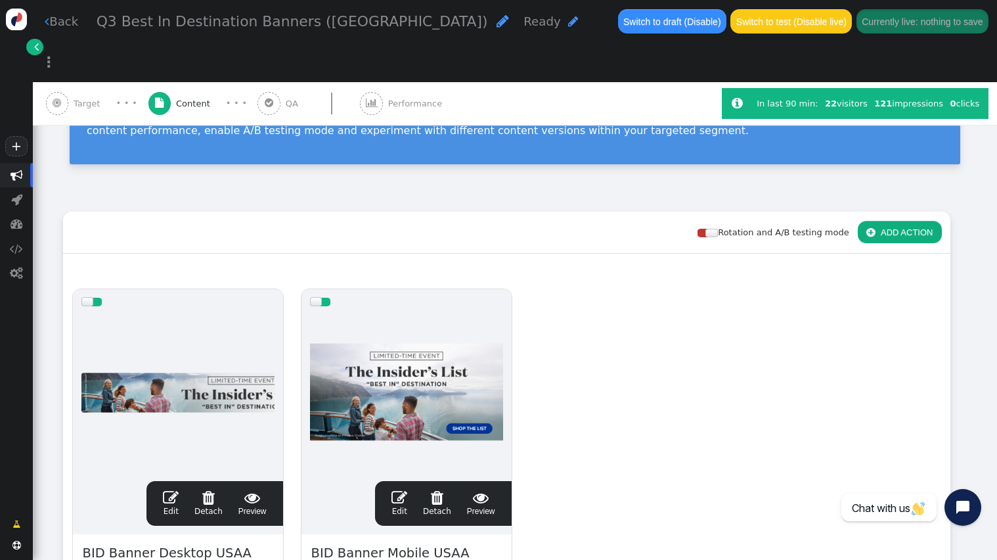
scroll to position [158, 0]
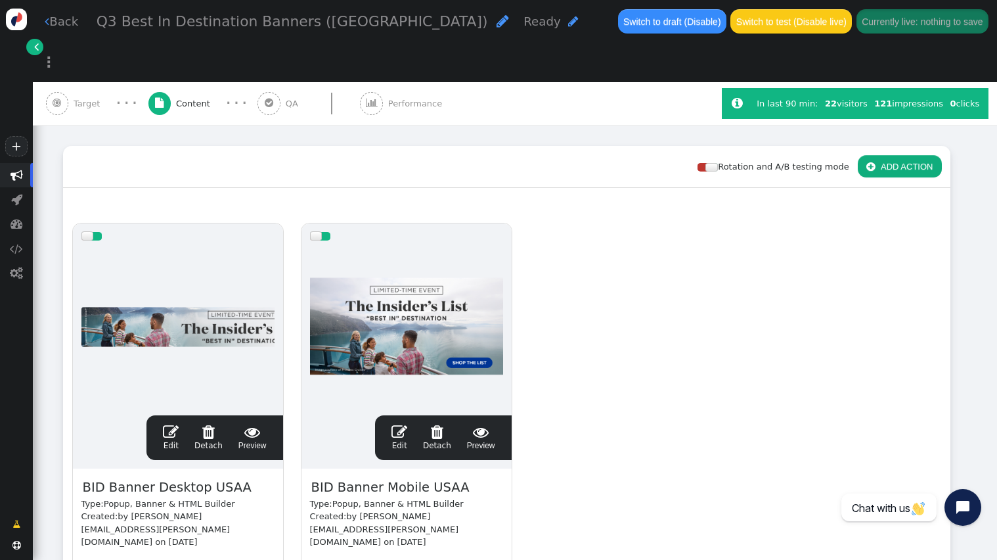
click at [179, 424] on span "" at bounding box center [171, 432] width 16 height 16
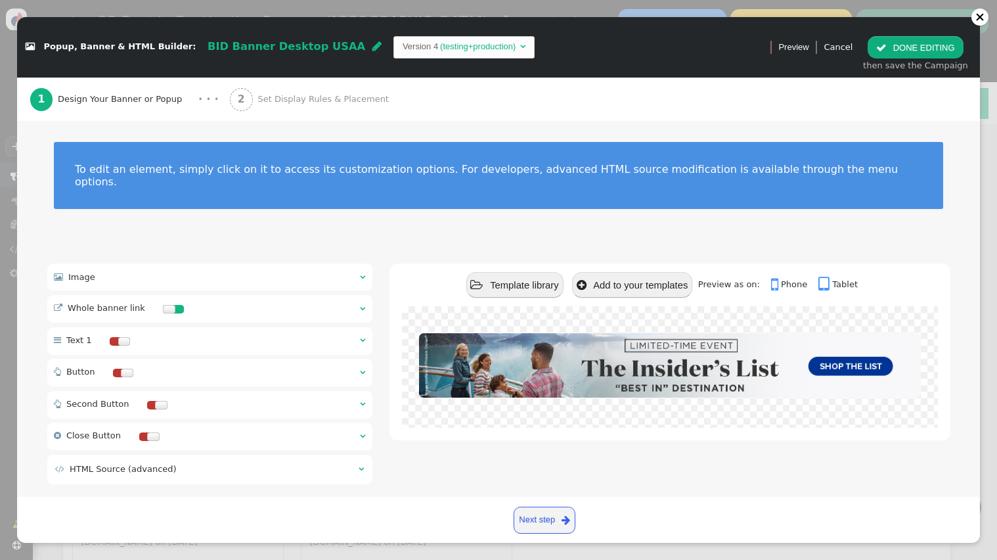
click at [279, 89] on div "2 Set Display Rules & Placement" at bounding box center [312, 99] width 164 height 43
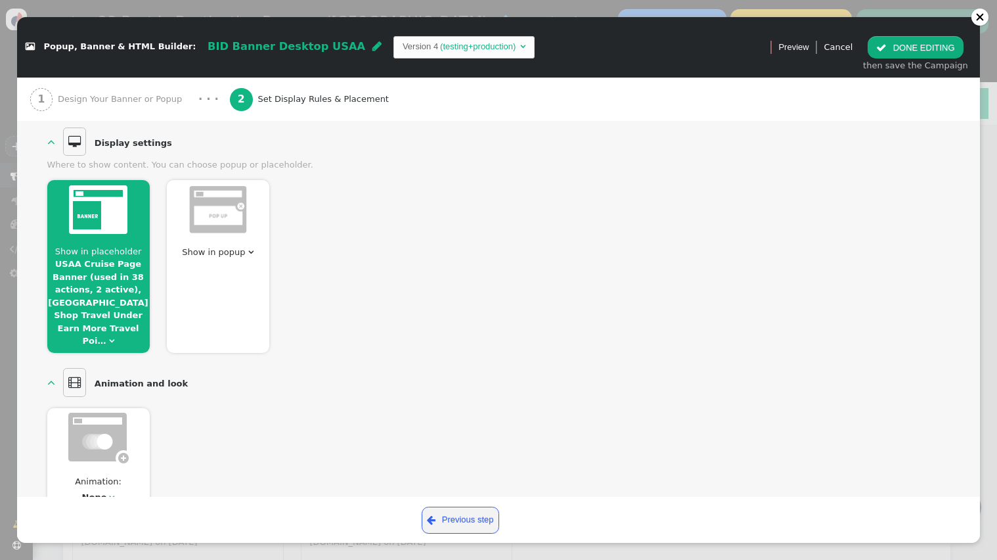
scroll to position [160, 0]
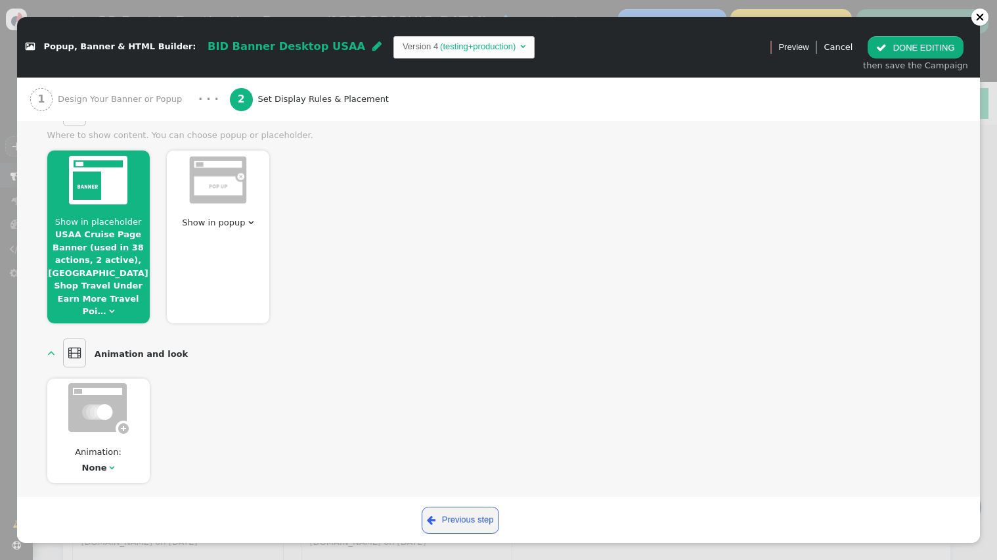
click at [114, 307] on span "" at bounding box center [111, 311] width 5 height 9
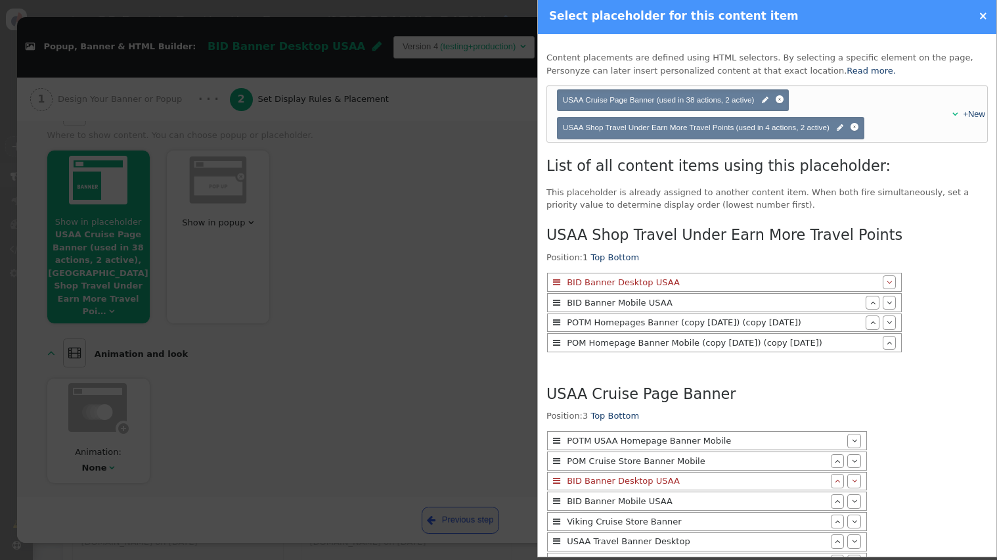
click at [696, 132] on span "USAA Shop Travel Under Earn More Travel Points (used in 4 actions, 2 active) " at bounding box center [711, 128] width 296 height 12
click at [840, 127] on span "" at bounding box center [840, 128] width 7 height 12
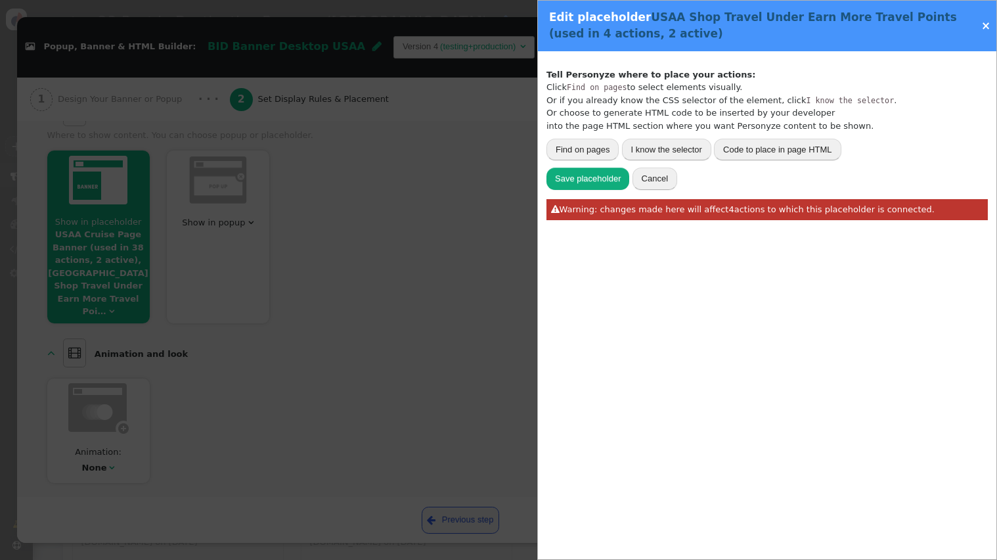
type input ".content-area1 > .flexTile-container"
type input "USAA Shop Travel Under Earn More Travel Points"
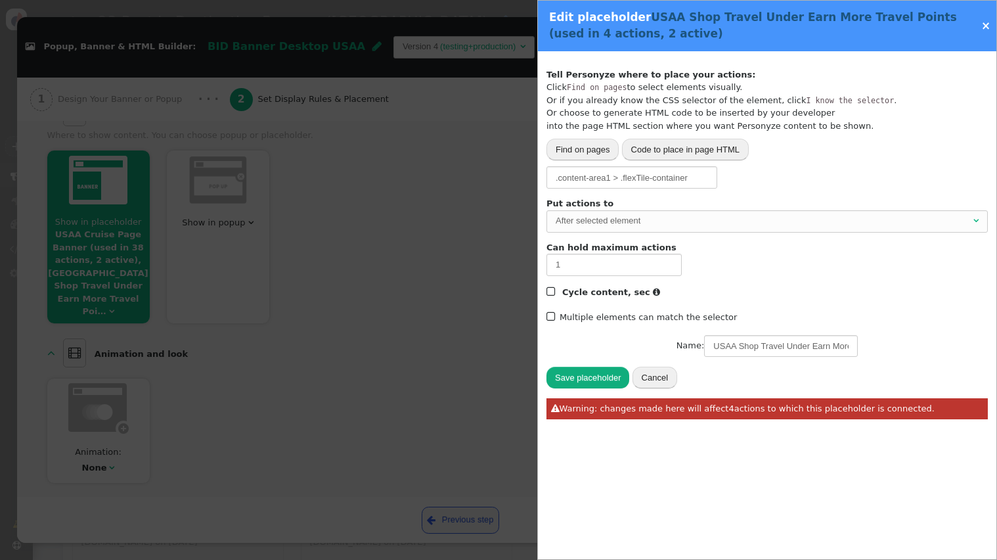
drag, startPoint x: 987, startPoint y: 25, endPoint x: 870, endPoint y: 9, distance: 118.0
click at [987, 25] on link "×" at bounding box center [986, 25] width 9 height 13
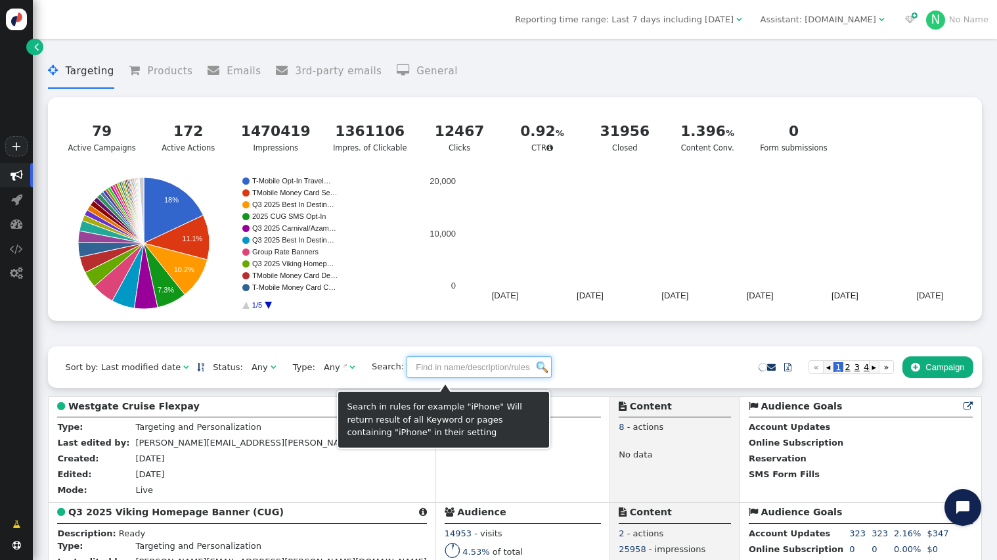
click at [438, 369] on input "text" at bounding box center [479, 367] width 145 height 22
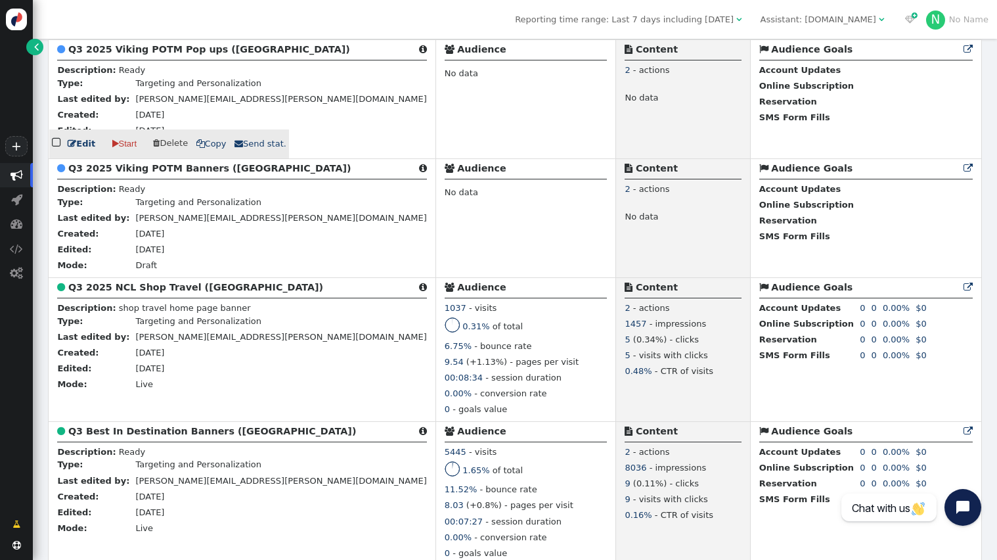
scroll to position [386, 0]
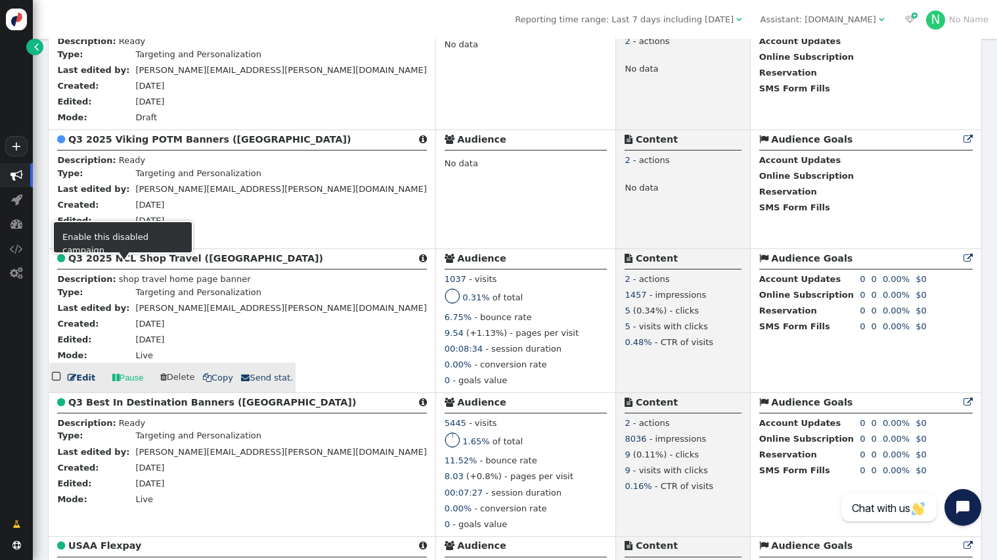
type input "USAA"
click at [145, 263] on b "Q3 2025 NCL Shop Travel ([GEOGRAPHIC_DATA])" at bounding box center [195, 258] width 255 height 11
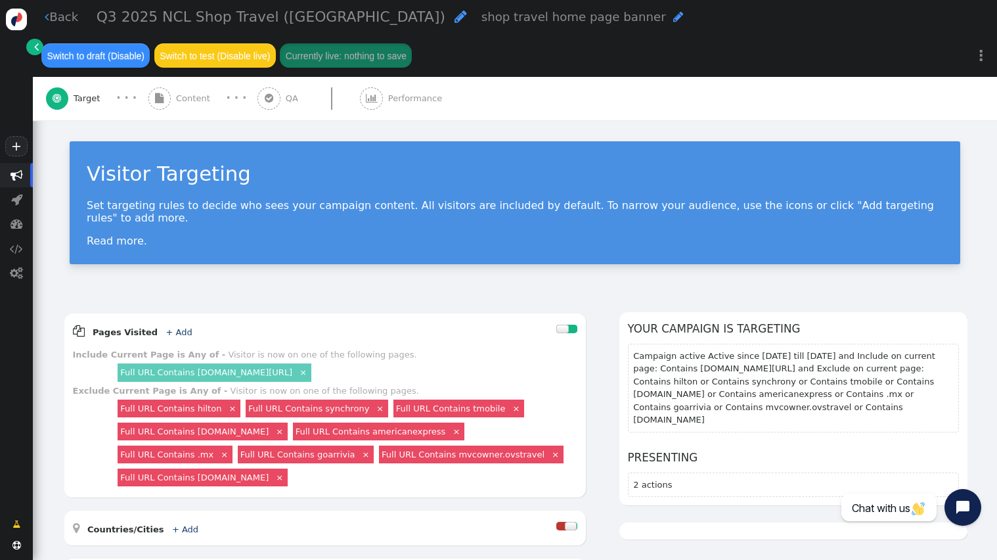
click at [181, 92] on span "Content" at bounding box center [195, 98] width 39 height 13
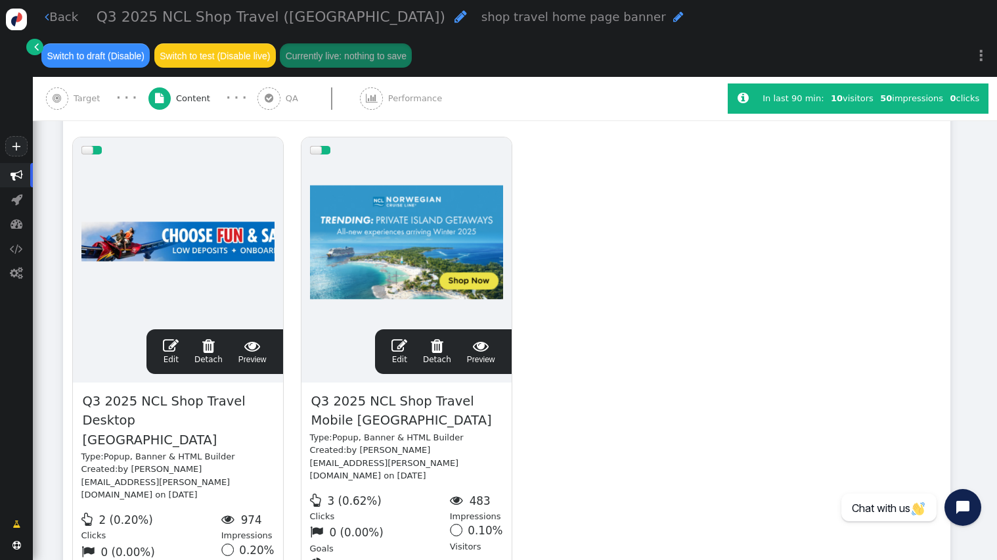
scroll to position [250, 0]
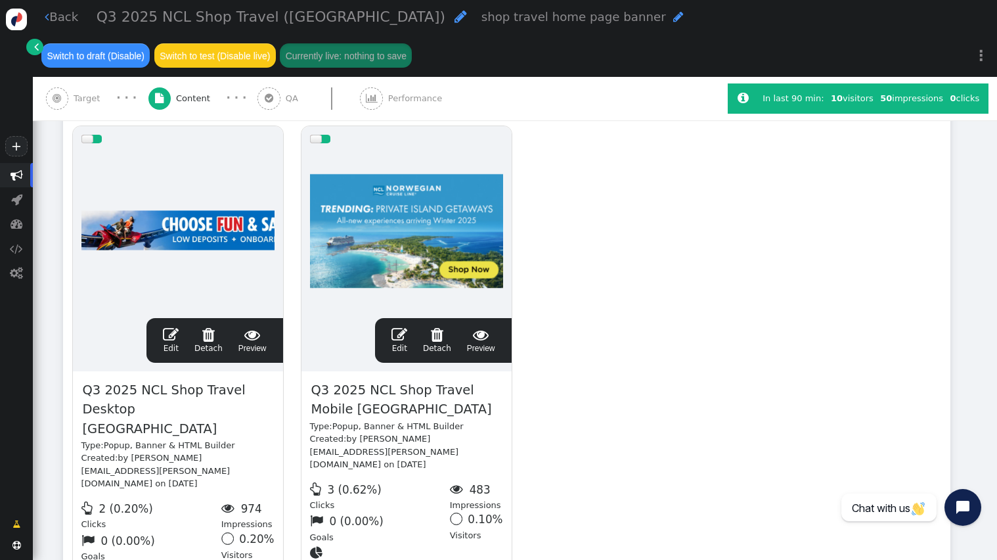
click at [166, 327] on span "" at bounding box center [171, 335] width 16 height 16
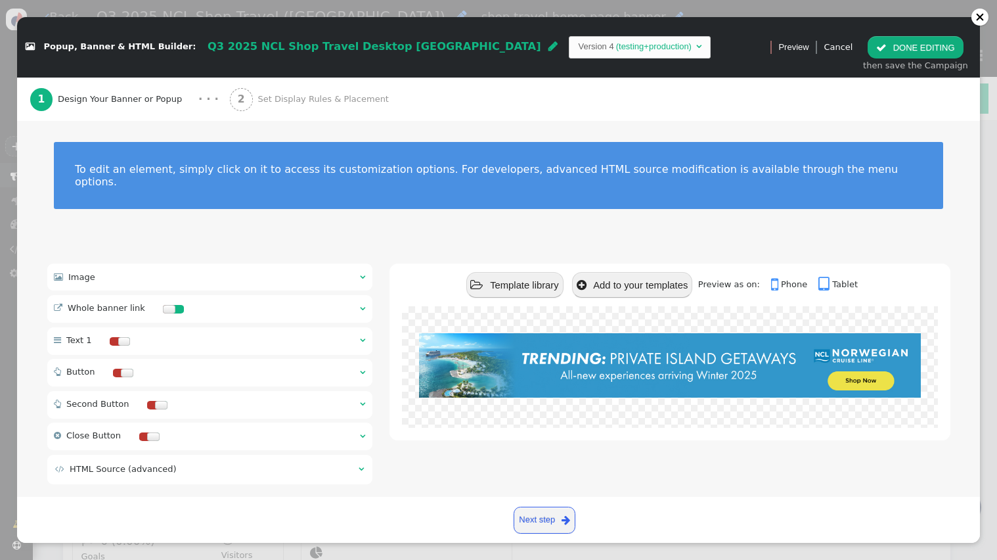
click at [272, 87] on div "2 Set Display Rules & Placement" at bounding box center [312, 99] width 164 height 43
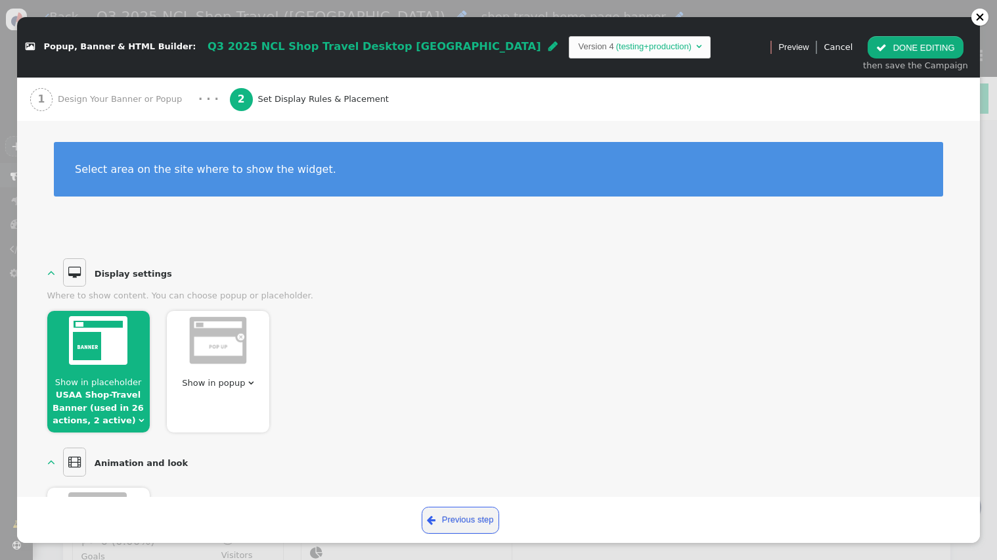
click at [139, 420] on span "" at bounding box center [141, 420] width 5 height 9
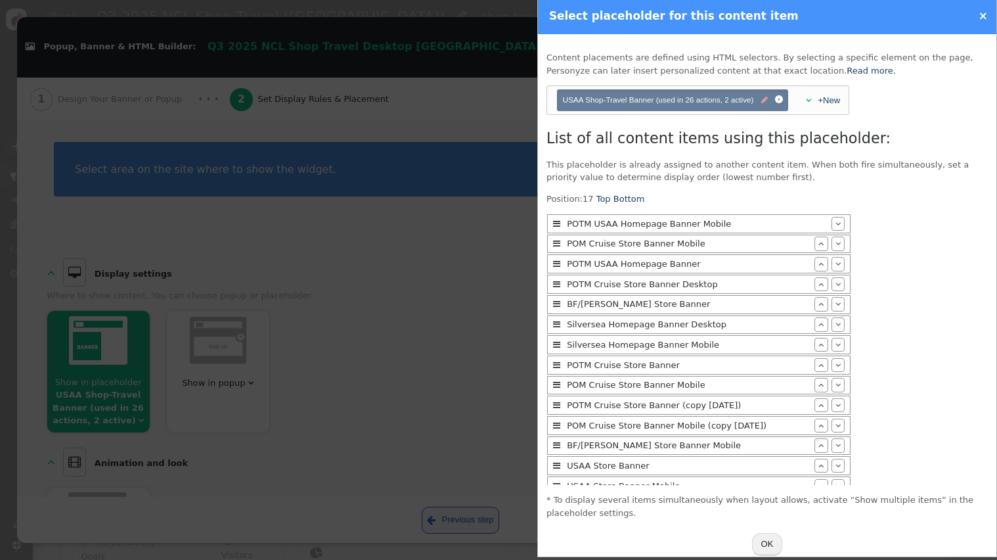
click at [762, 105] on span "" at bounding box center [764, 101] width 7 height 12
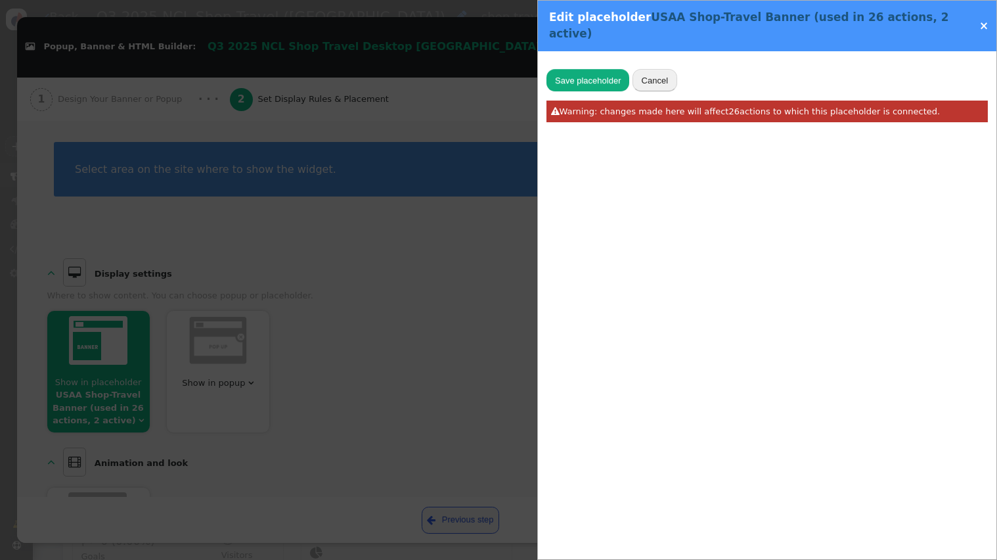
type input "#travel-search-widget-container---usaa > div"
type input "USAA Shop-Travel Banner"
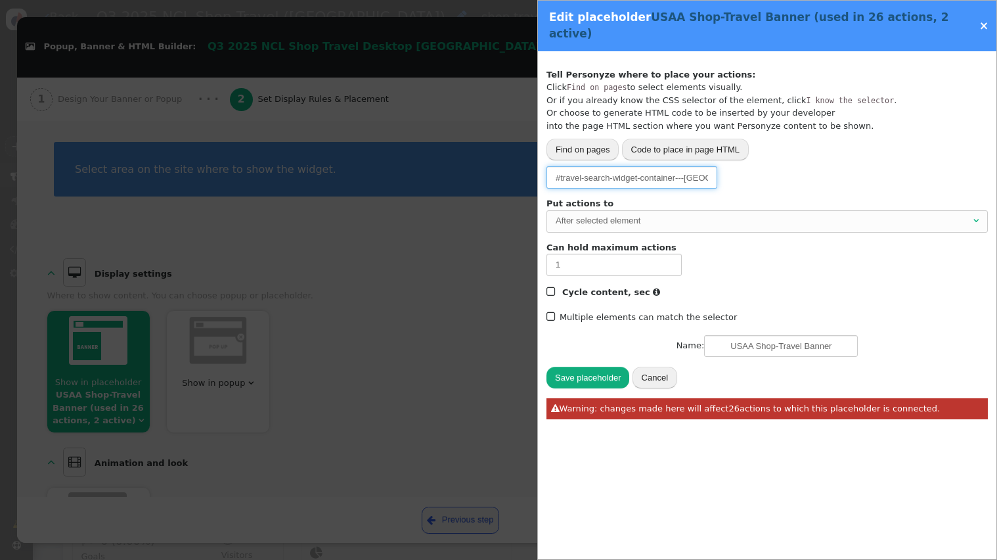
scroll to position [0, 15]
drag, startPoint x: 690, startPoint y: 164, endPoint x: 731, endPoint y: 163, distance: 40.7
click at [731, 166] on div "Please, choose from where to grab the data -- Select one --  URL parameter  P…" at bounding box center [767, 177] width 441 height 22
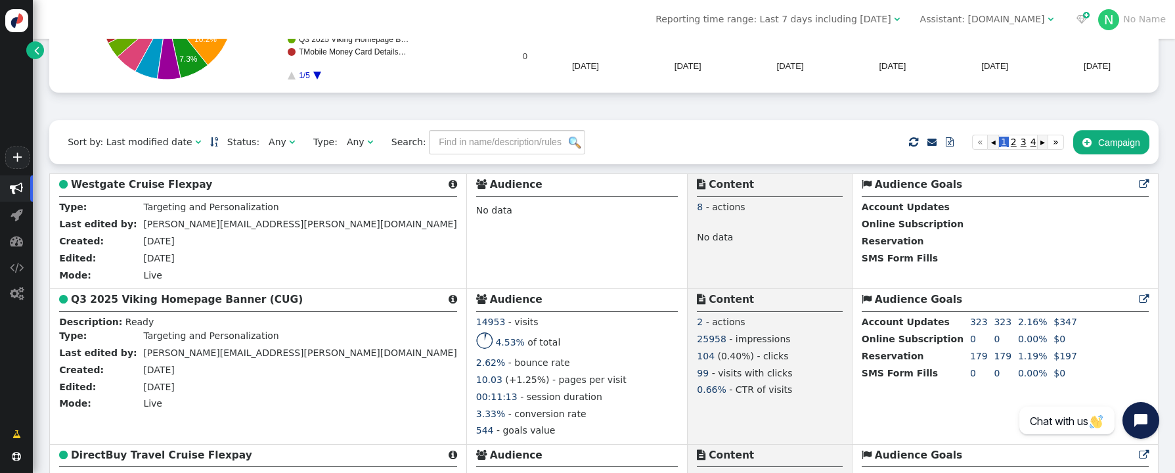
scroll to position [242, 0]
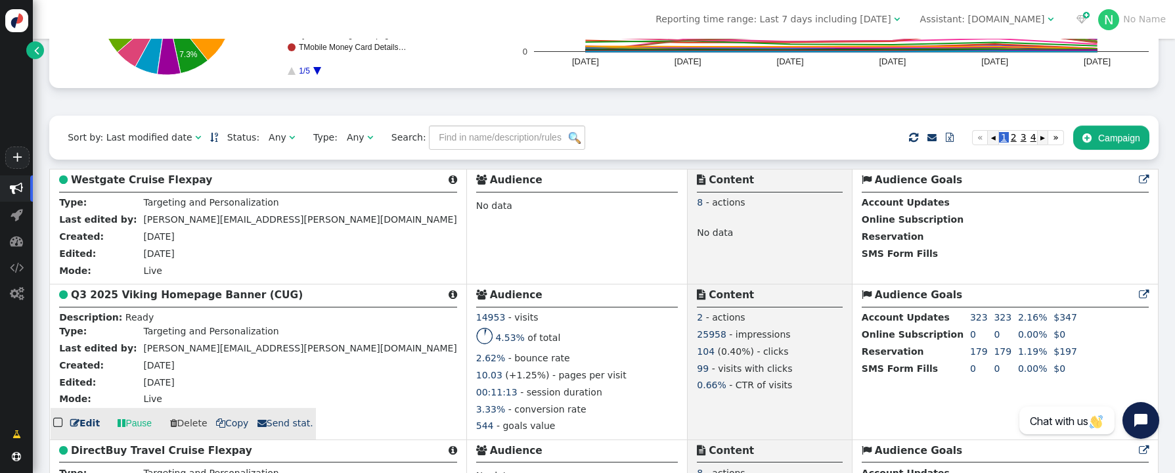
click at [152, 297] on b "Q3 2025 Viking Homepage Banner (CUG)" at bounding box center [187, 295] width 232 height 12
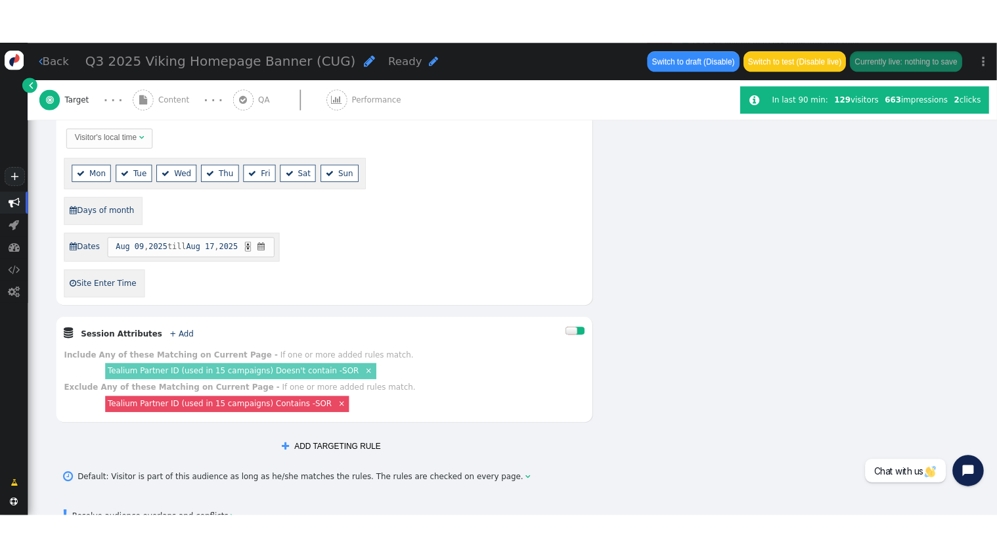
scroll to position [637, 0]
